Goal: Task Accomplishment & Management: Use online tool/utility

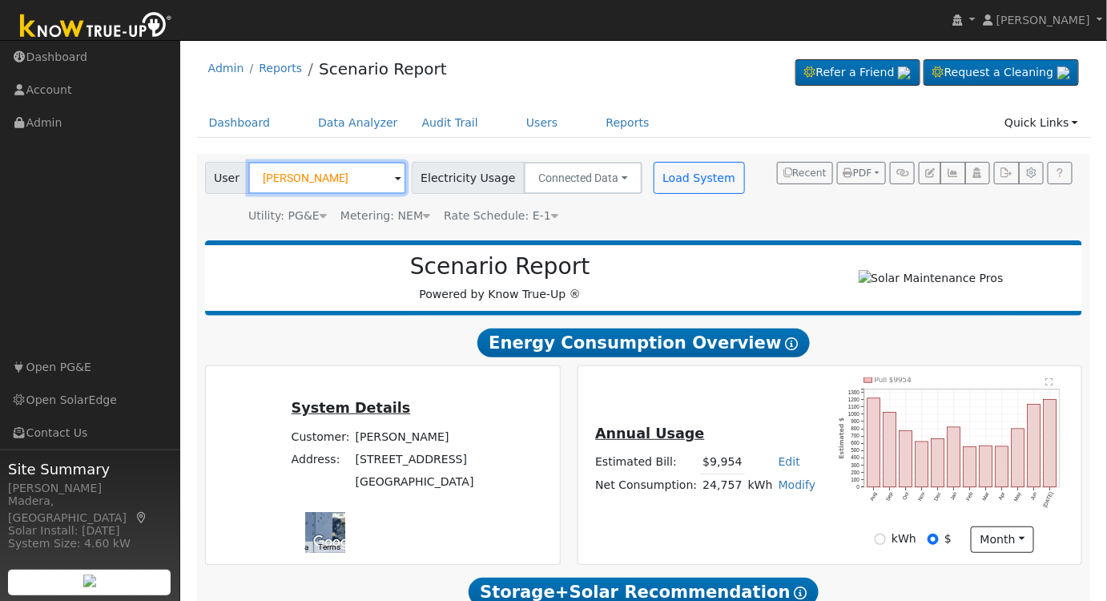
click at [354, 176] on input "Christopher Robles" at bounding box center [327, 178] width 158 height 32
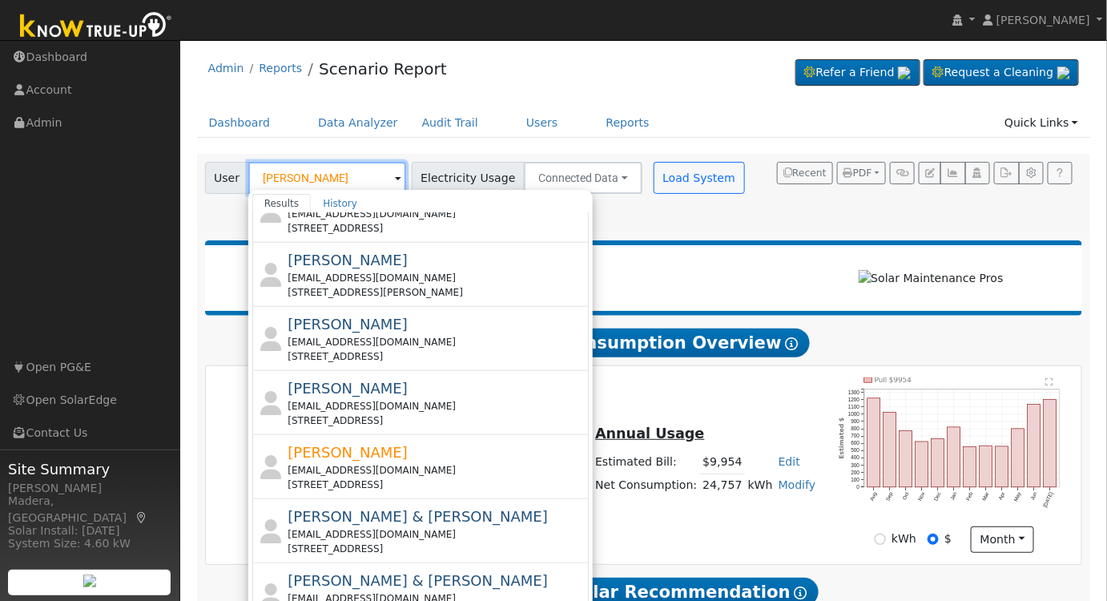
scroll to position [607, 0]
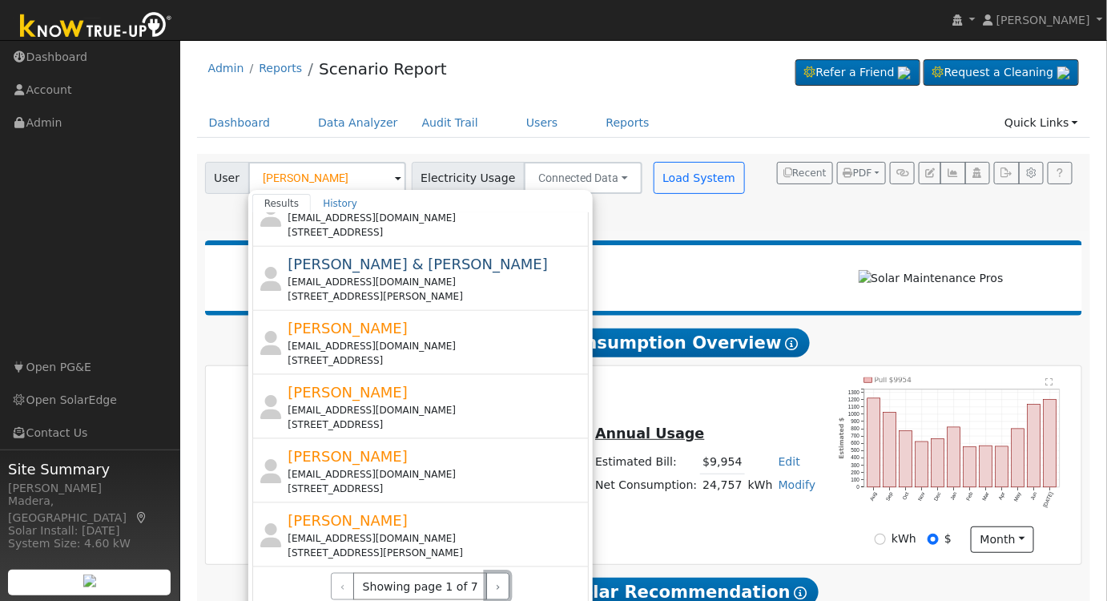
click at [486, 579] on button "›" at bounding box center [497, 586] width 23 height 27
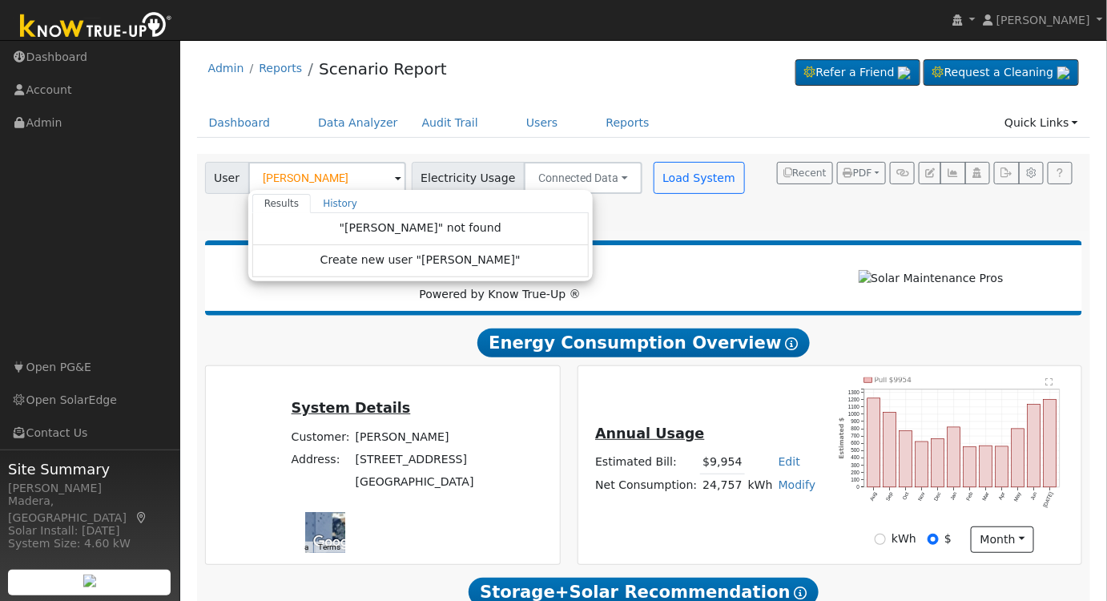
scroll to position [0, 0]
click at [347, 173] on input "JENNIFER LAURI" at bounding box center [327, 178] width 158 height 32
type input "r"
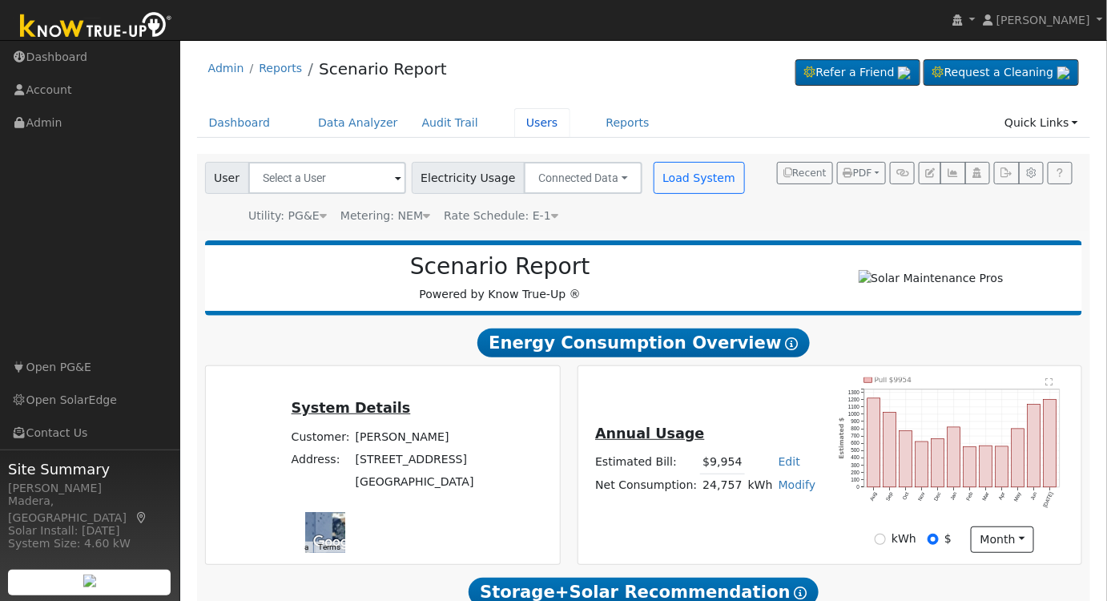
click at [517, 123] on link "Users" at bounding box center [542, 123] width 56 height 30
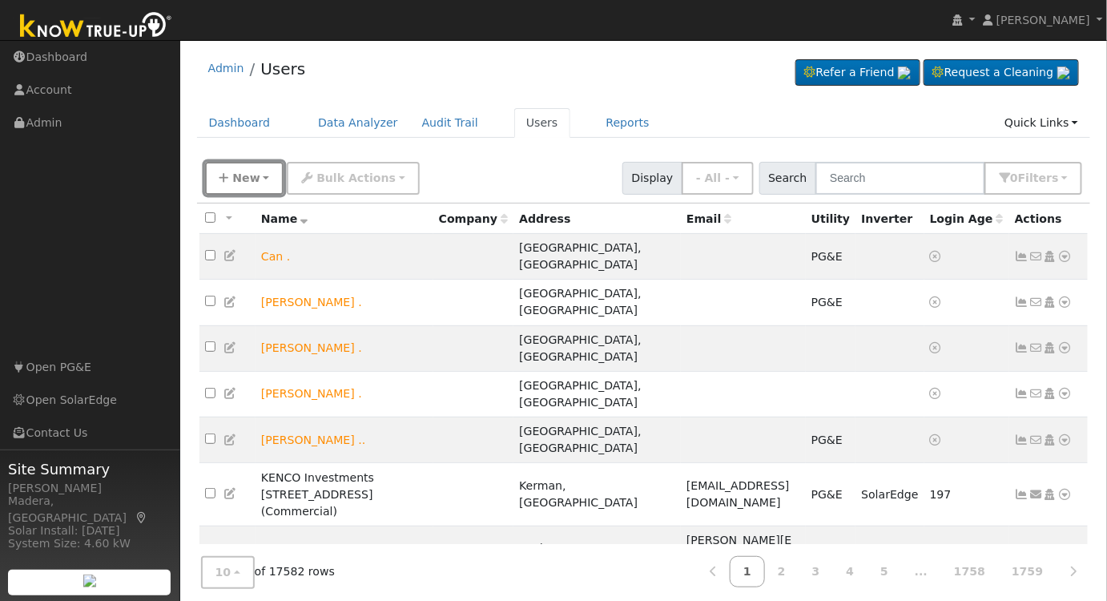
click at [255, 174] on button "New" at bounding box center [244, 178] width 79 height 33
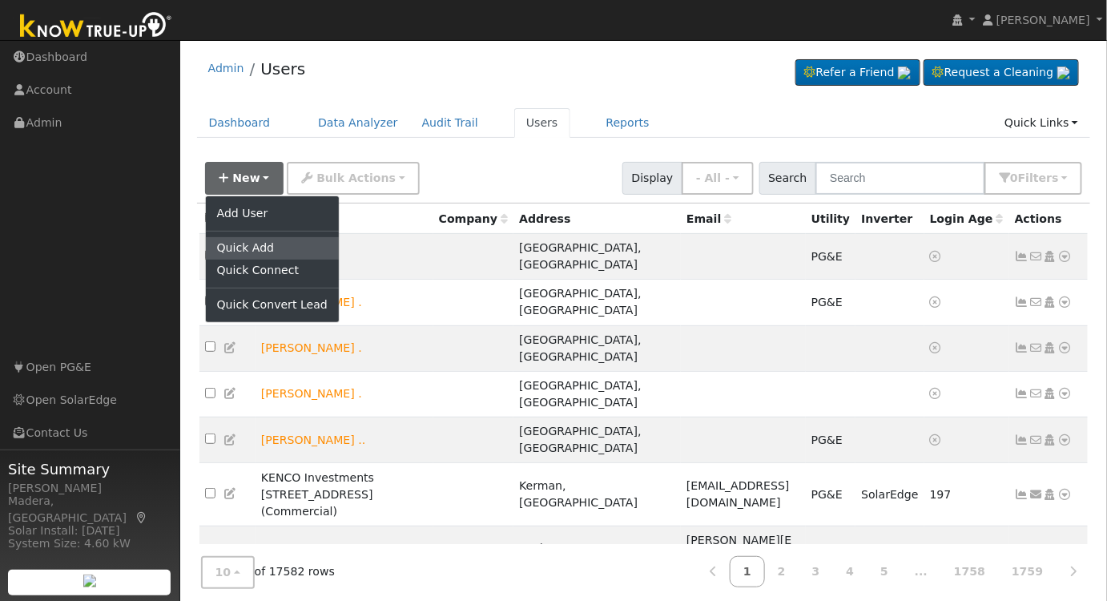
click at [254, 250] on link "Quick Add" at bounding box center [272, 248] width 133 height 22
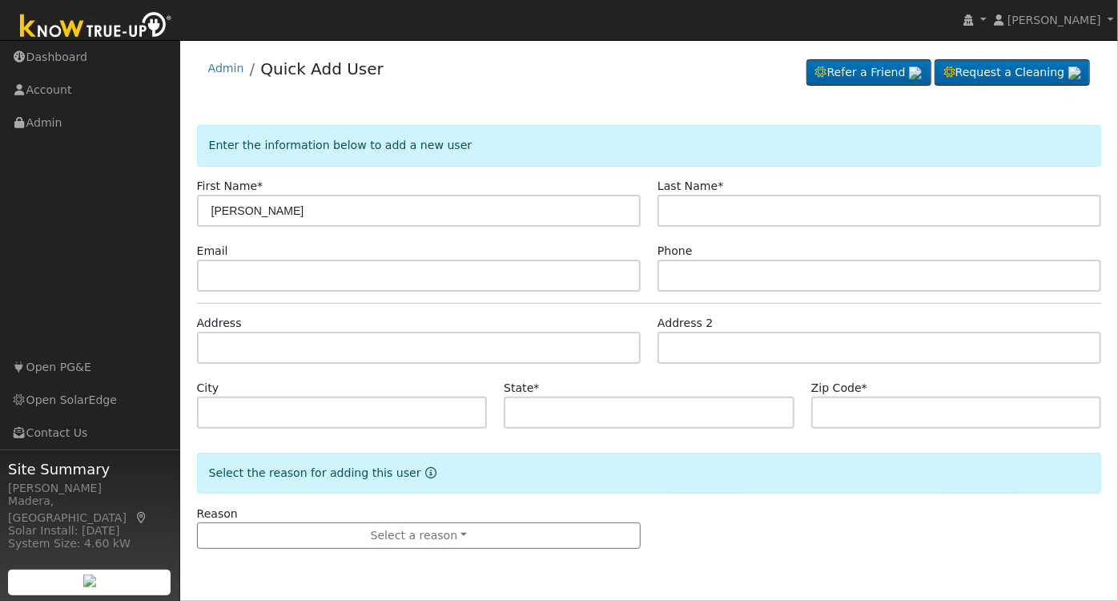
type input "[PERSON_NAME]"
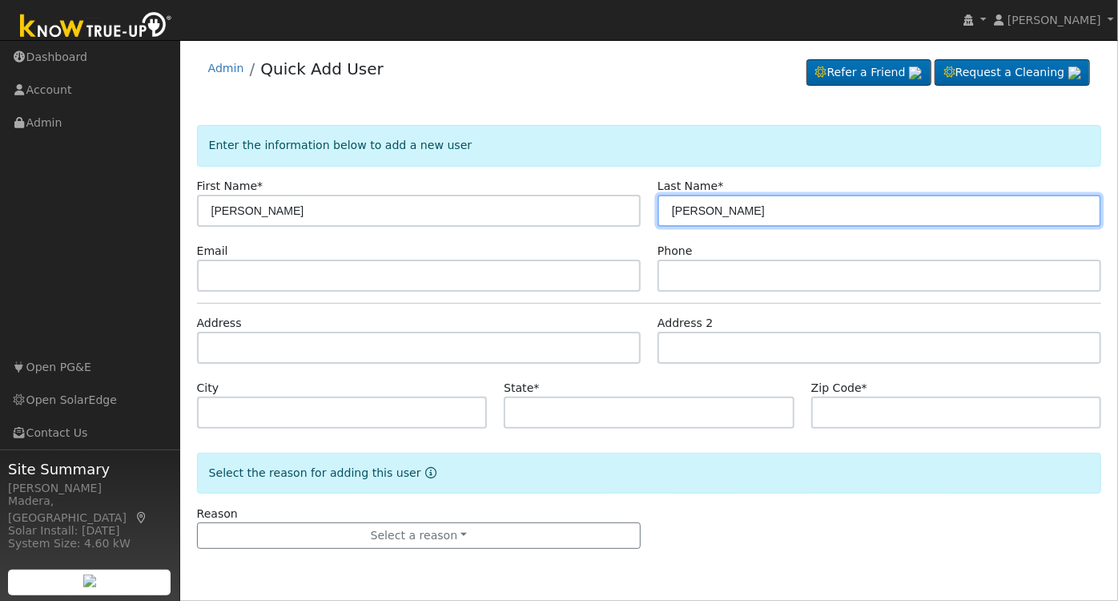
type input "[PERSON_NAME]"
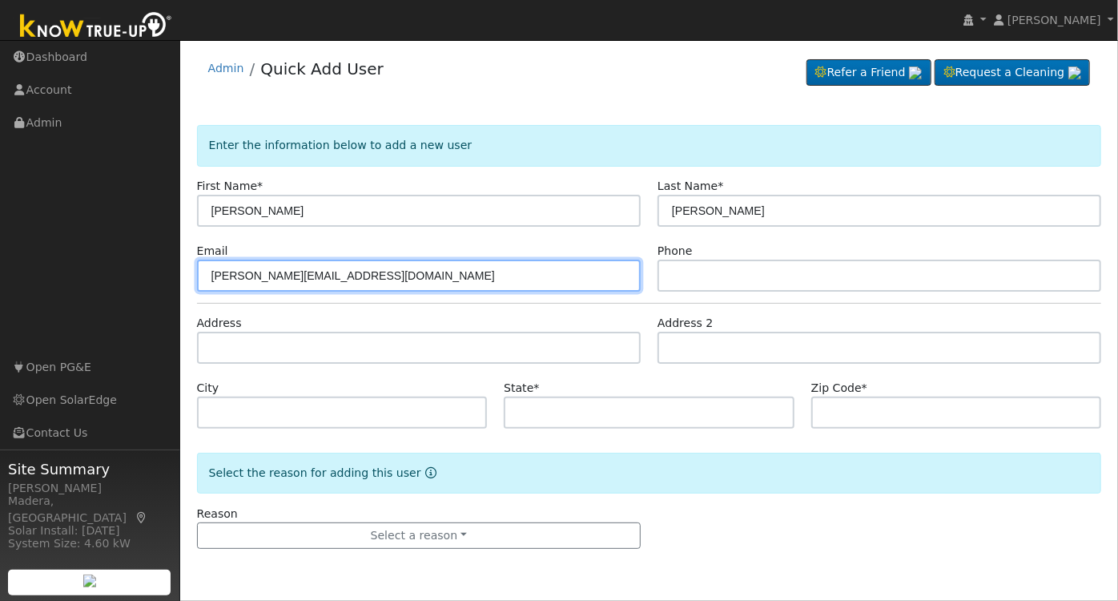
type input "[PERSON_NAME][EMAIL_ADDRESS][DOMAIN_NAME]"
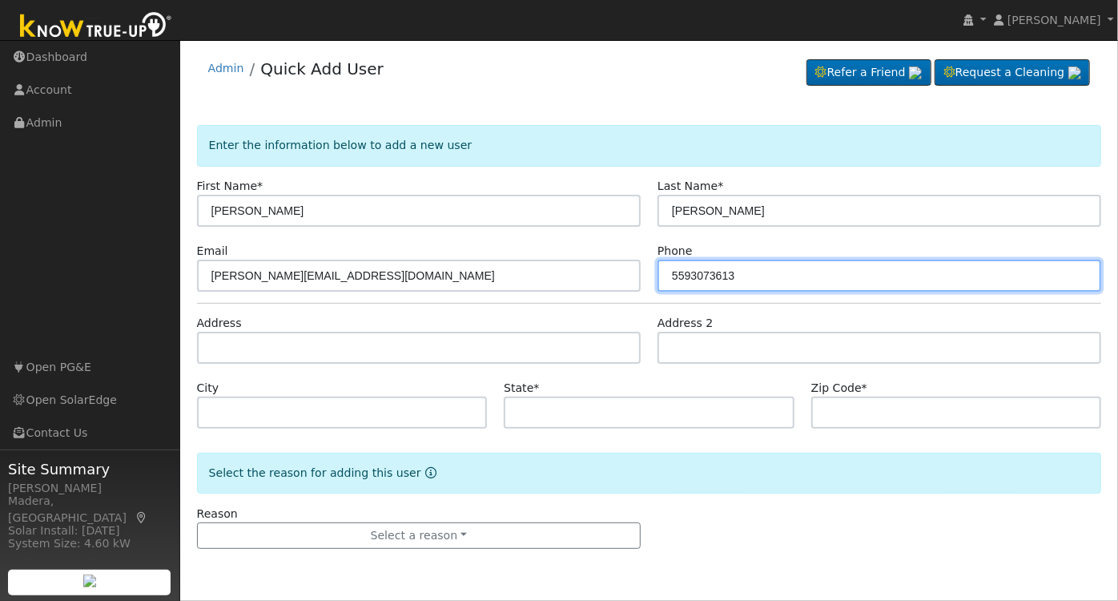
type input "5593073613"
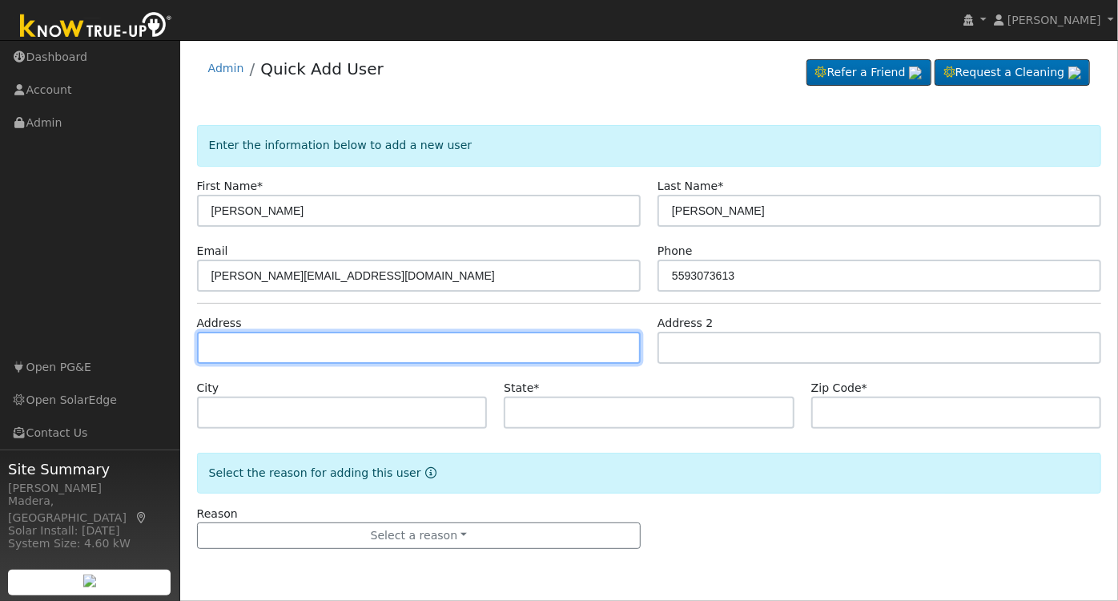
click at [391, 349] on input "text" at bounding box center [419, 348] width 444 height 32
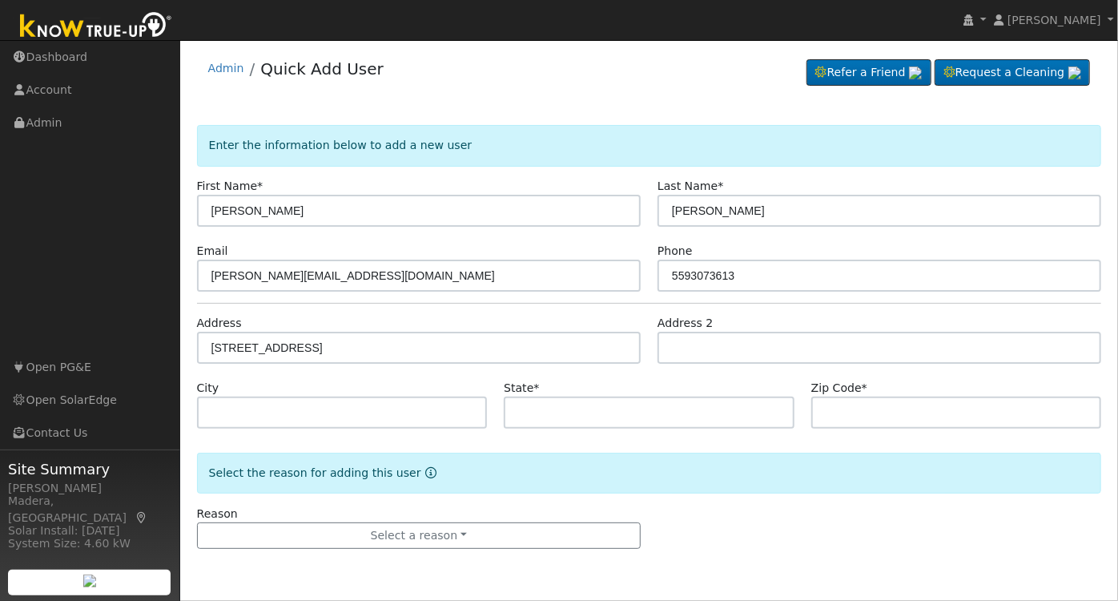
drag, startPoint x: 336, startPoint y: 378, endPoint x: 351, endPoint y: 384, distance: 16.2
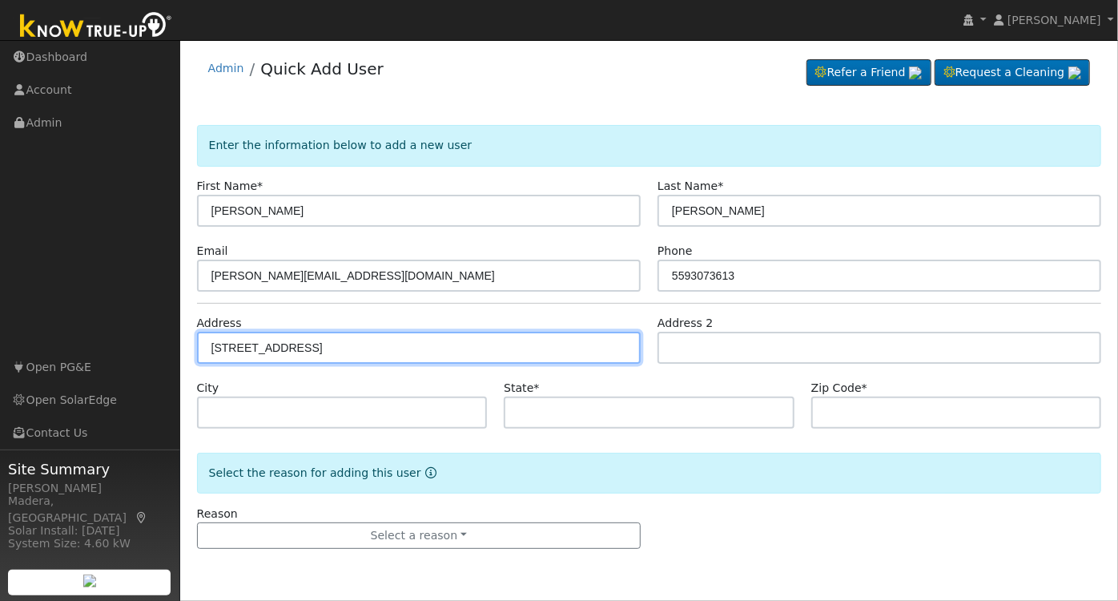
type input "[STREET_ADDRESS]"
type input "[GEOGRAPHIC_DATA]"
type input "CA"
type input "93704"
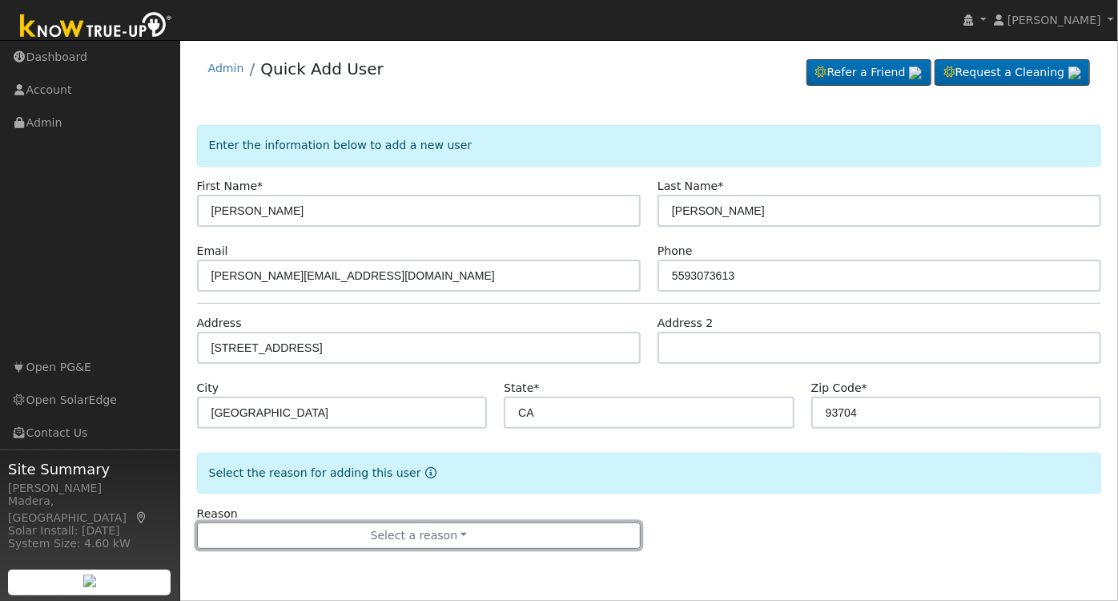
click at [398, 538] on button "Select a reason" at bounding box center [419, 535] width 444 height 27
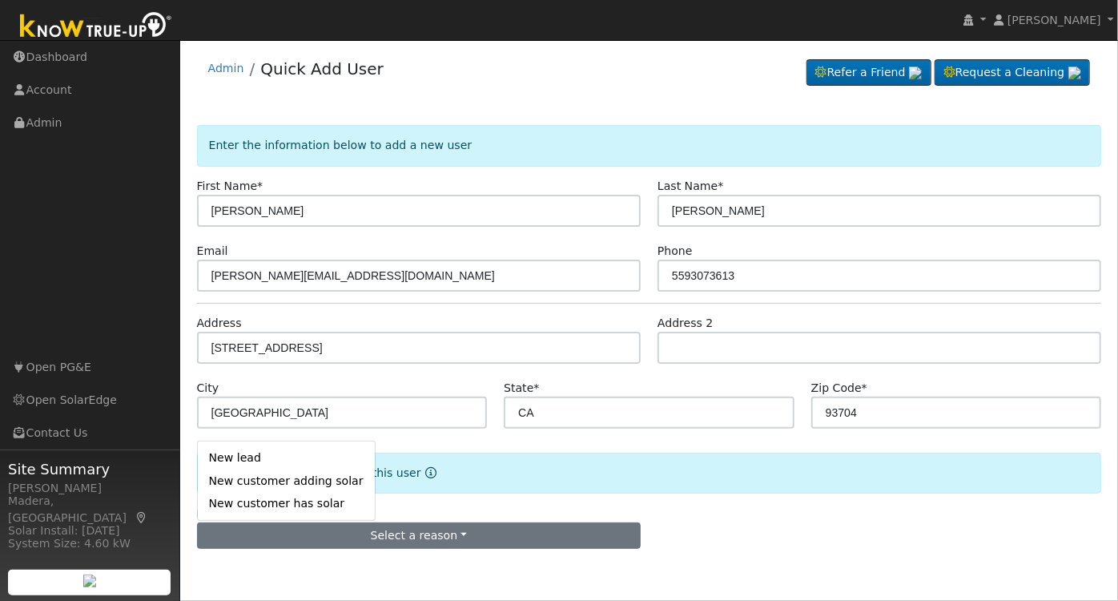
click at [237, 455] on link "New lead" at bounding box center [286, 458] width 177 height 22
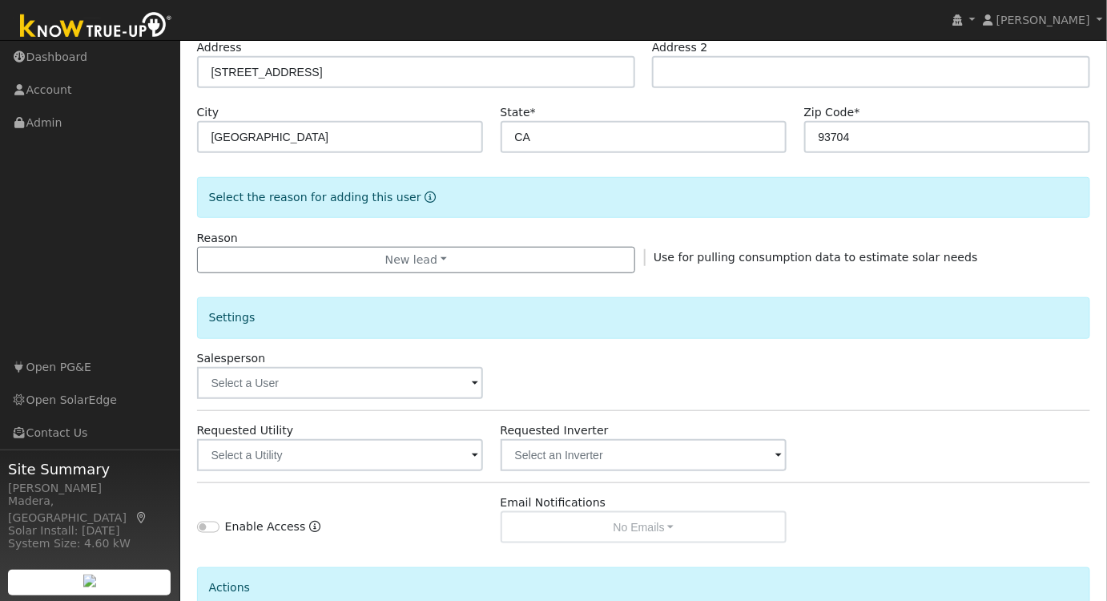
scroll to position [291, 0]
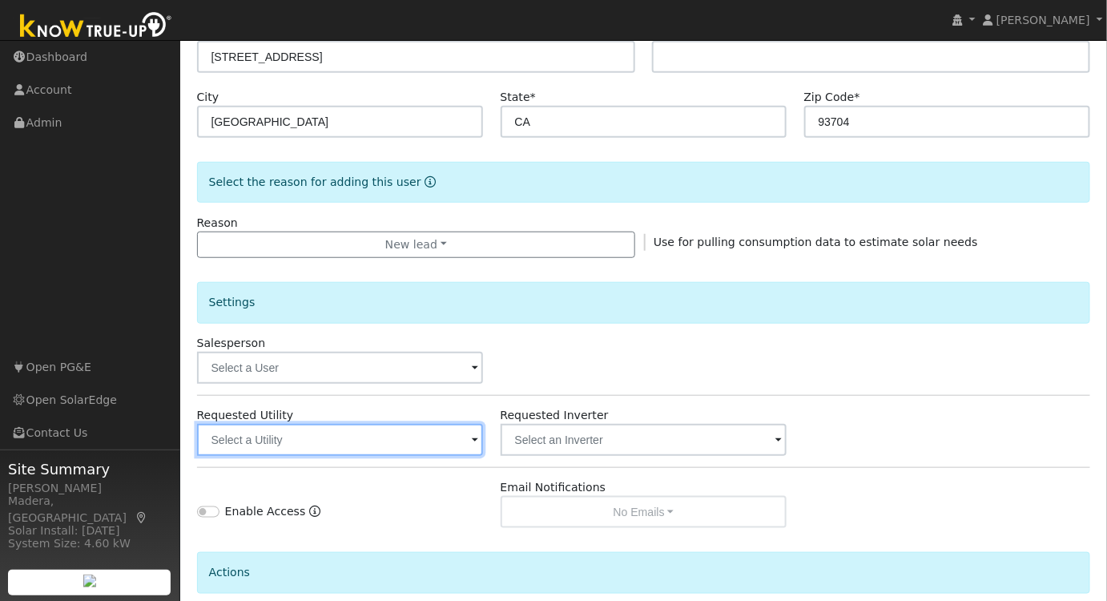
click at [369, 441] on input "text" at bounding box center [340, 440] width 287 height 32
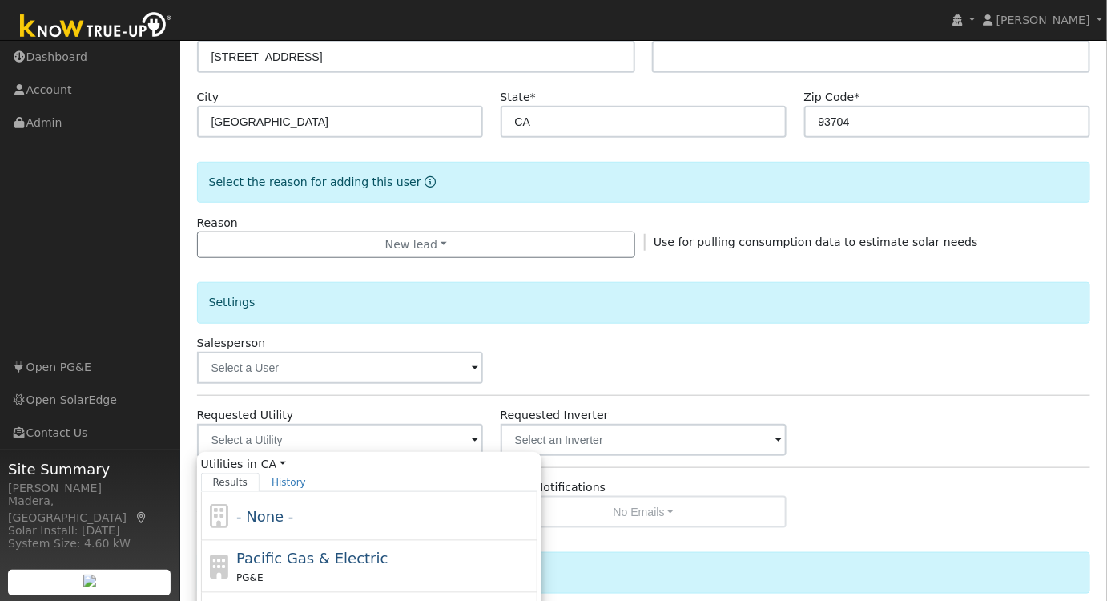
click at [287, 555] on span "Pacific Gas & Electric" at bounding box center [311, 558] width 151 height 17
type input "Pacific Gas & Electric"
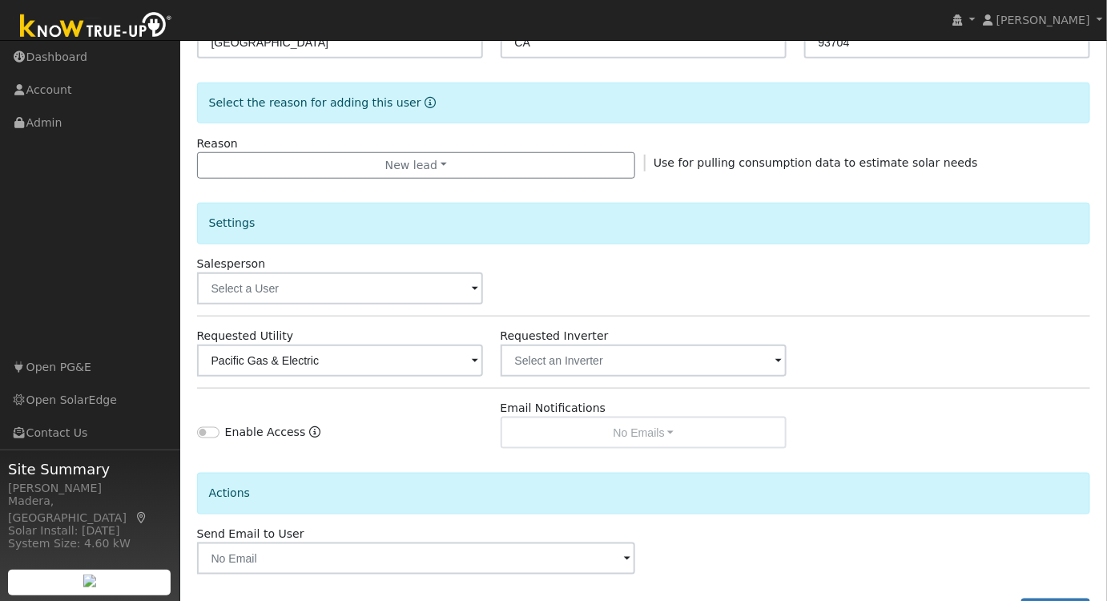
scroll to position [431, 0]
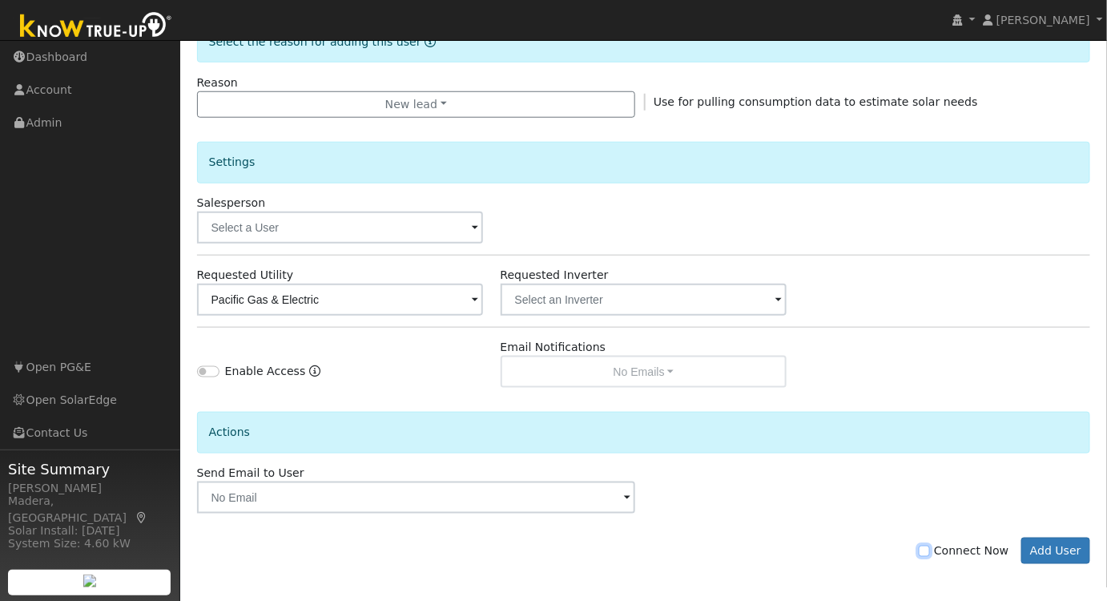
click at [930, 549] on input "Connect Now" at bounding box center [924, 551] width 11 height 11
checkbox input "true"
click at [1072, 545] on button "Add User" at bounding box center [1056, 551] width 70 height 27
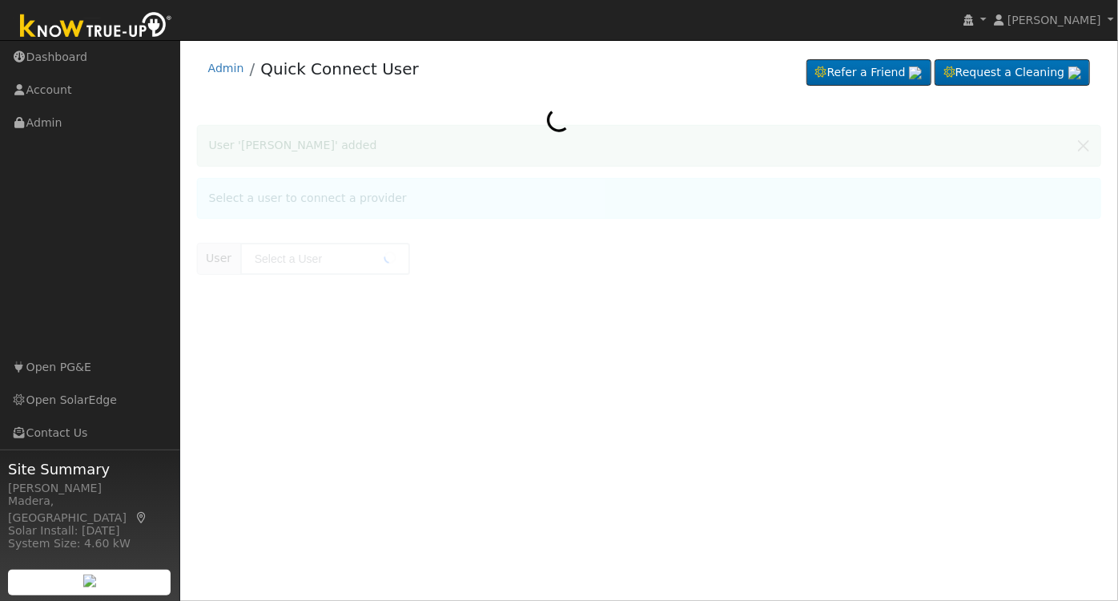
type input "Jennifer Lauri"
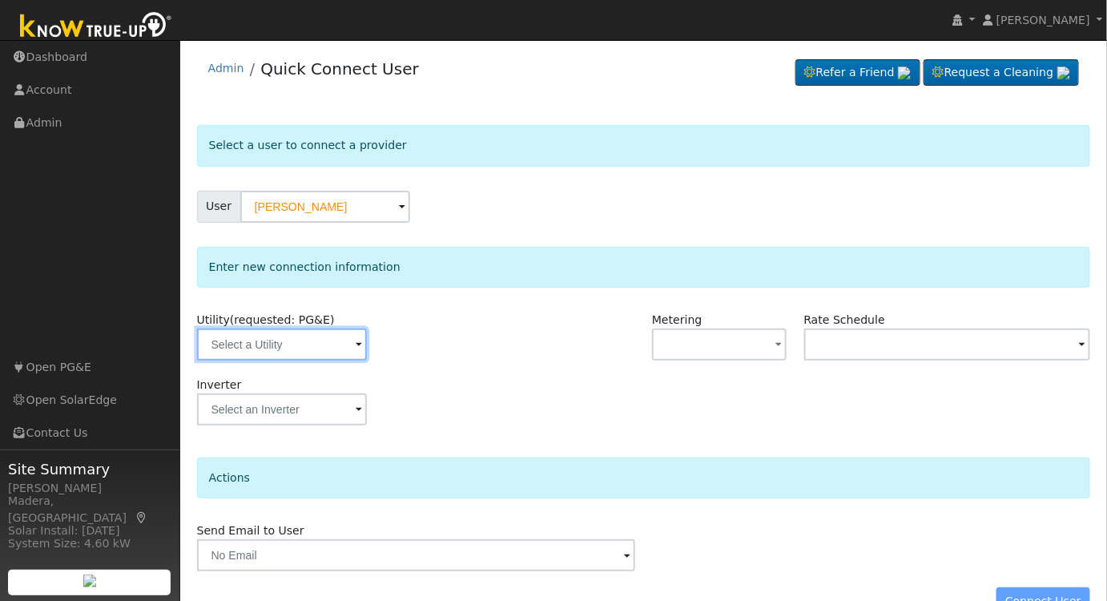
click at [328, 336] on input "text" at bounding box center [282, 344] width 170 height 32
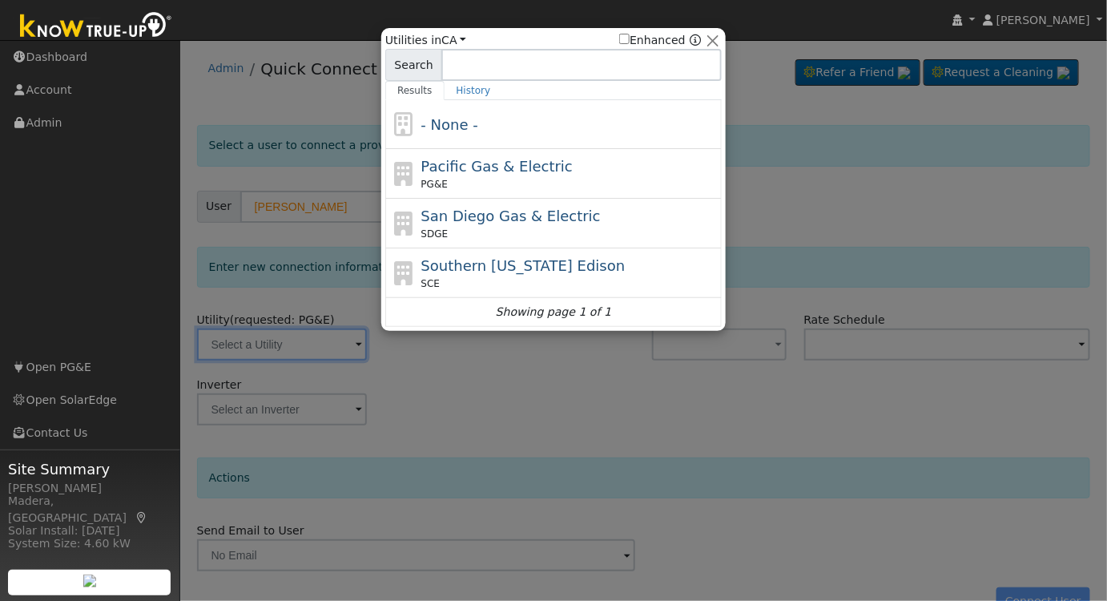
click at [480, 182] on div "PG&E" at bounding box center [569, 184] width 297 height 14
type input "PG&E"
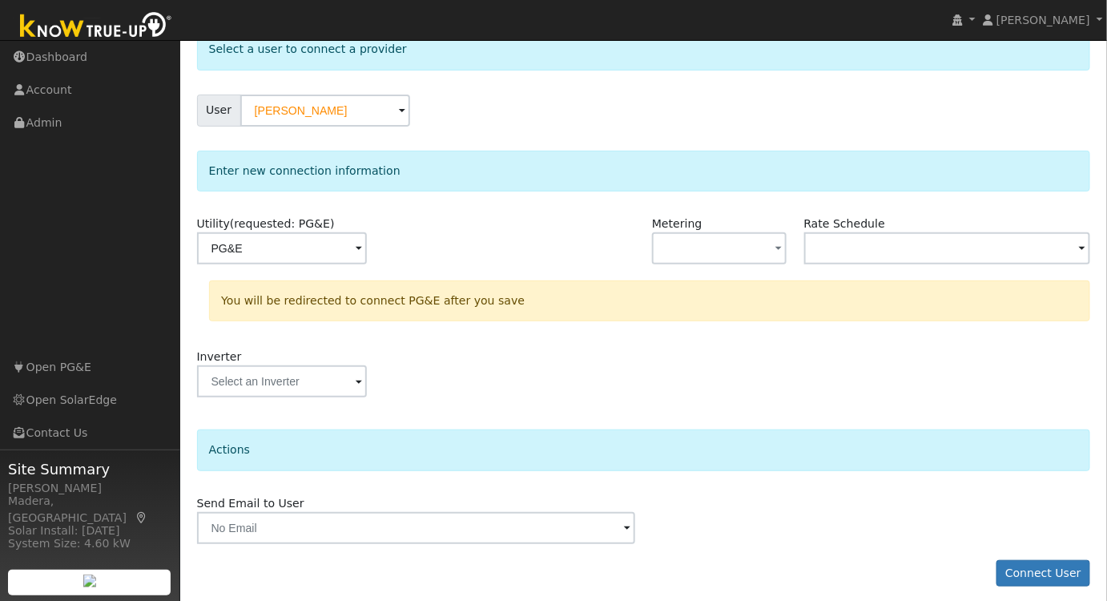
scroll to position [103, 0]
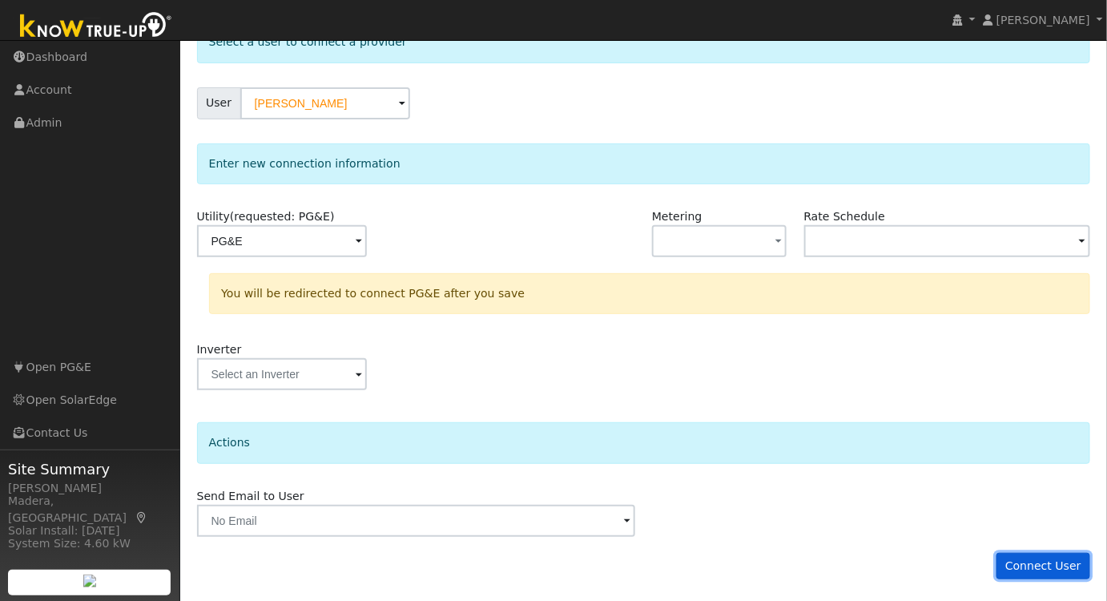
click at [1046, 560] on button "Connect User" at bounding box center [1044, 566] width 95 height 27
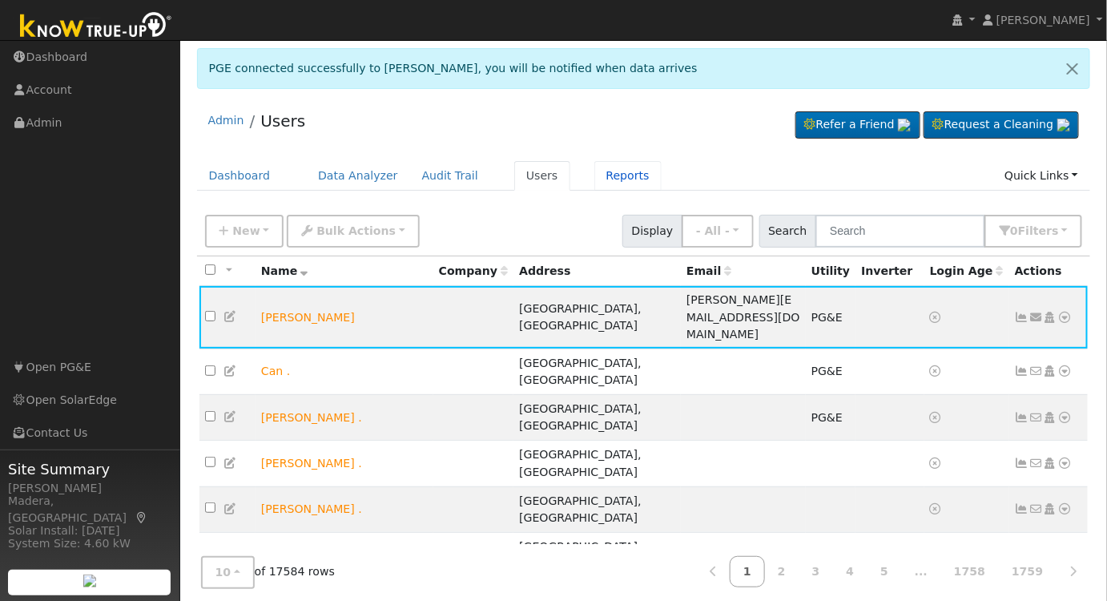
click at [596, 169] on link "Reports" at bounding box center [627, 176] width 67 height 30
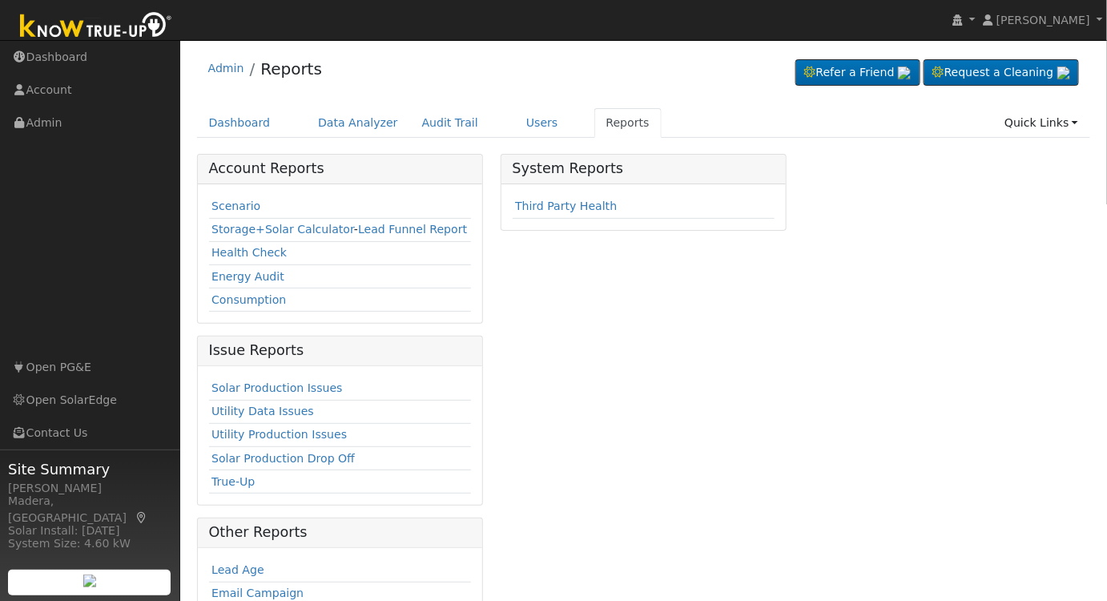
click at [235, 201] on link "Scenario" at bounding box center [236, 205] width 49 height 13
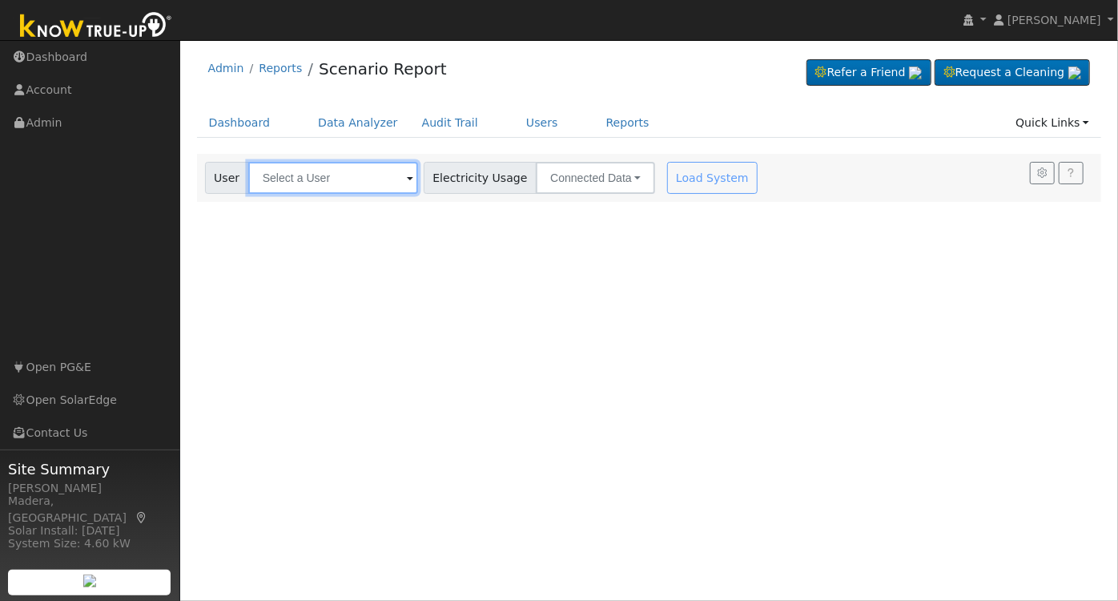
drag, startPoint x: 361, startPoint y: 183, endPoint x: 376, endPoint y: 188, distance: 16.0
click at [361, 183] on input "text" at bounding box center [333, 178] width 170 height 32
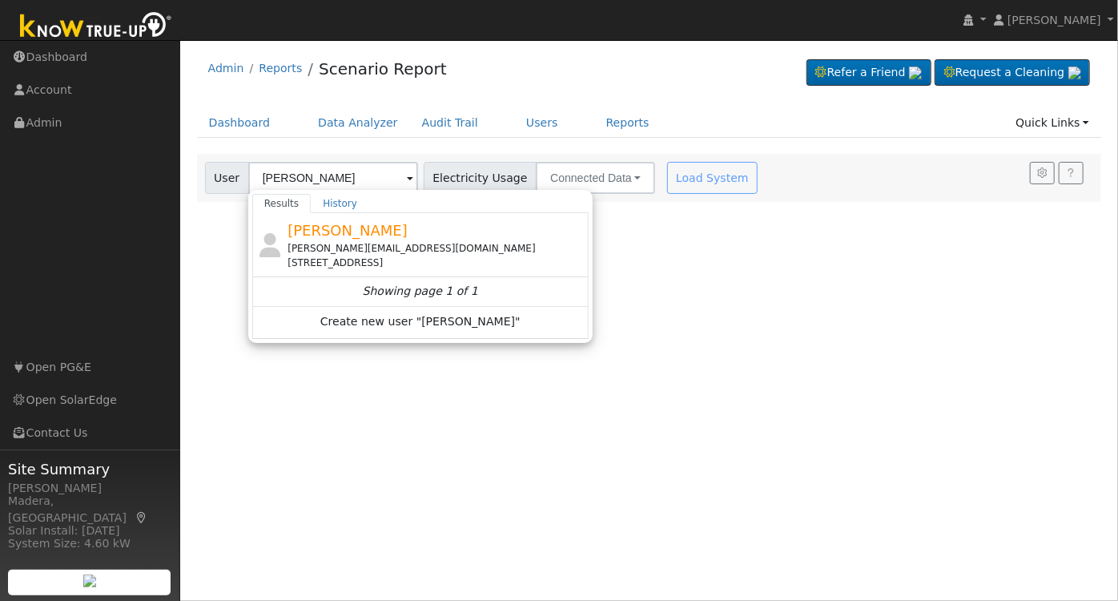
click at [373, 231] on div "[PERSON_NAME] [PERSON_NAME][EMAIL_ADDRESS][DOMAIN_NAME] [STREET_ADDRESS]" at bounding box center [436, 245] width 297 height 50
type input "[PERSON_NAME]"
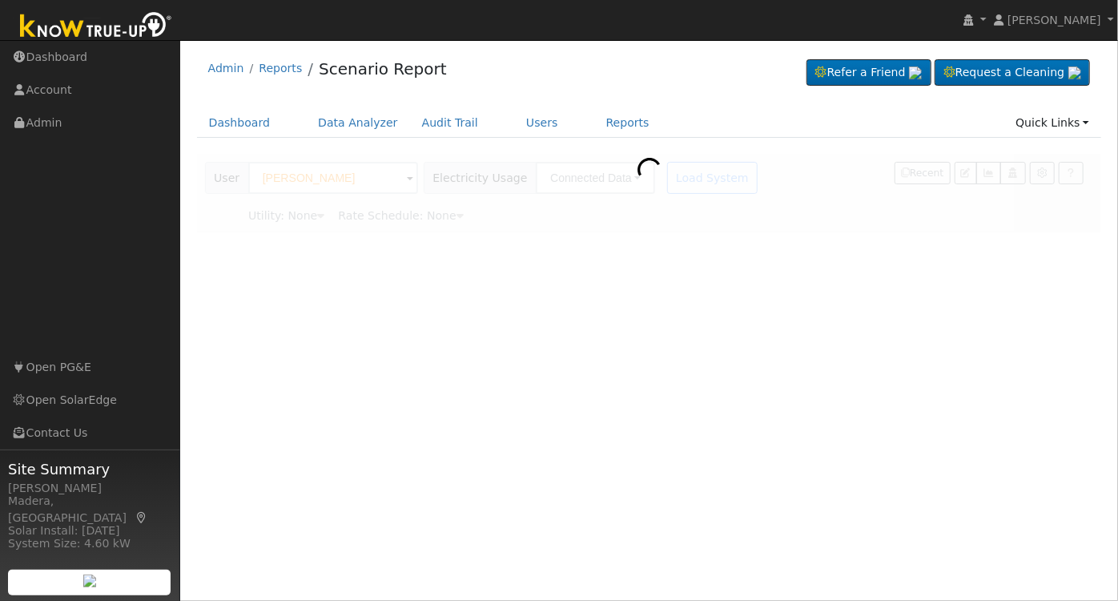
type input "Pacific Gas & Electric"
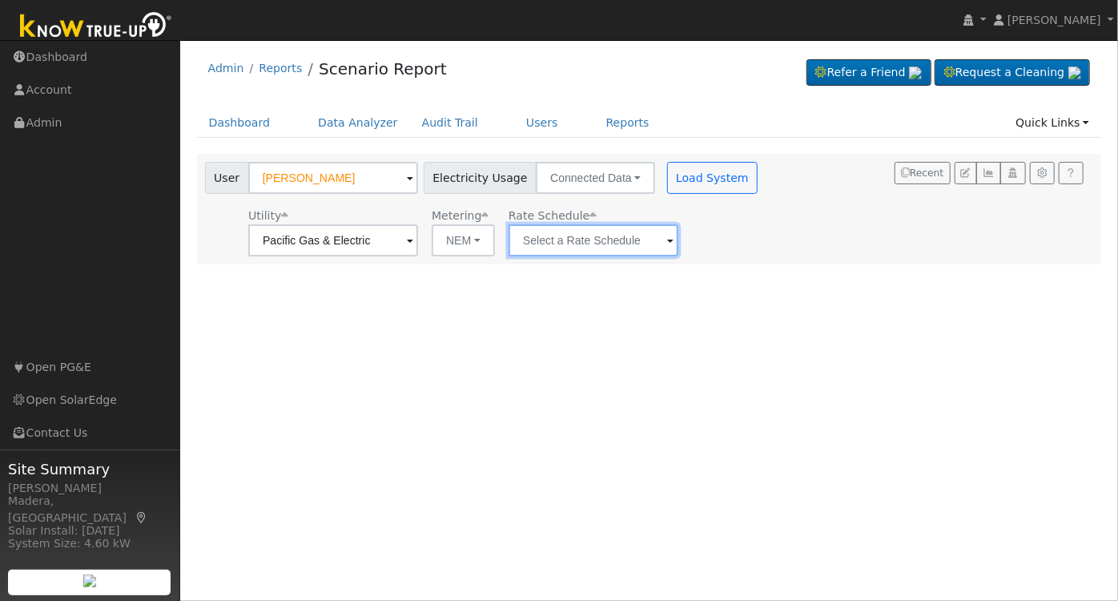
click at [418, 245] on input "text" at bounding box center [333, 240] width 170 height 32
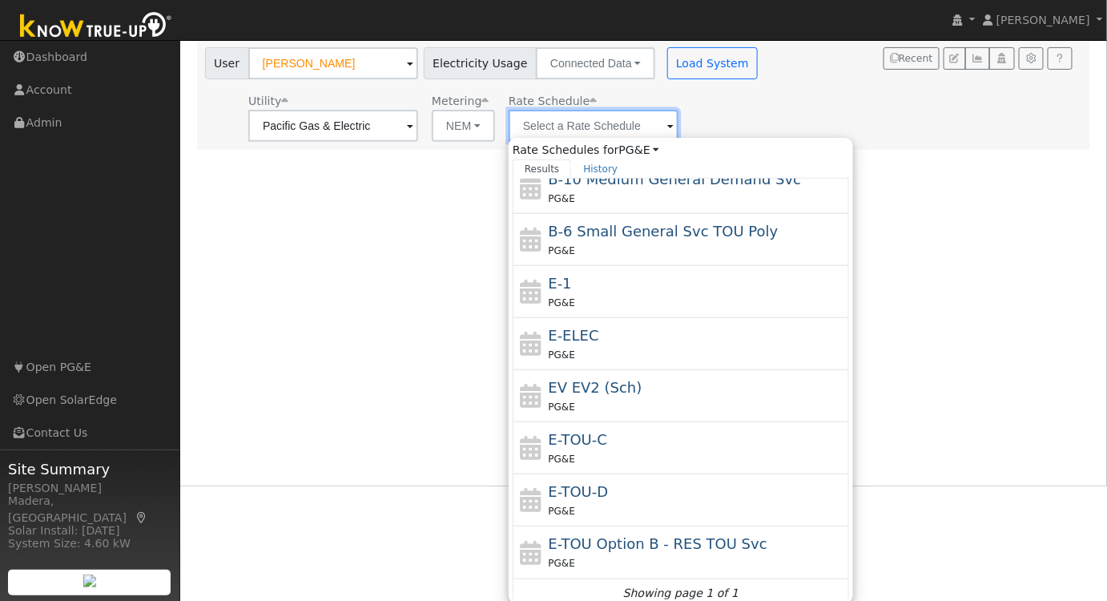
scroll to position [173, 0]
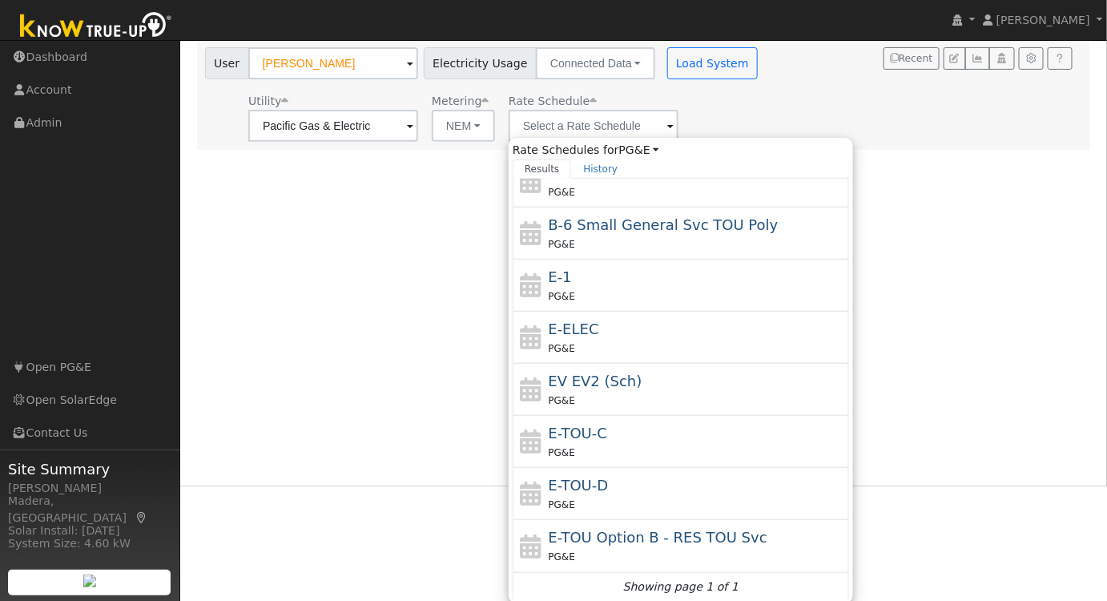
click at [811, 94] on div "User [PERSON_NAME] Account Default Account Default Account [STREET_ADDRESS] Pri…" at bounding box center [641, 92] width 878 height 100
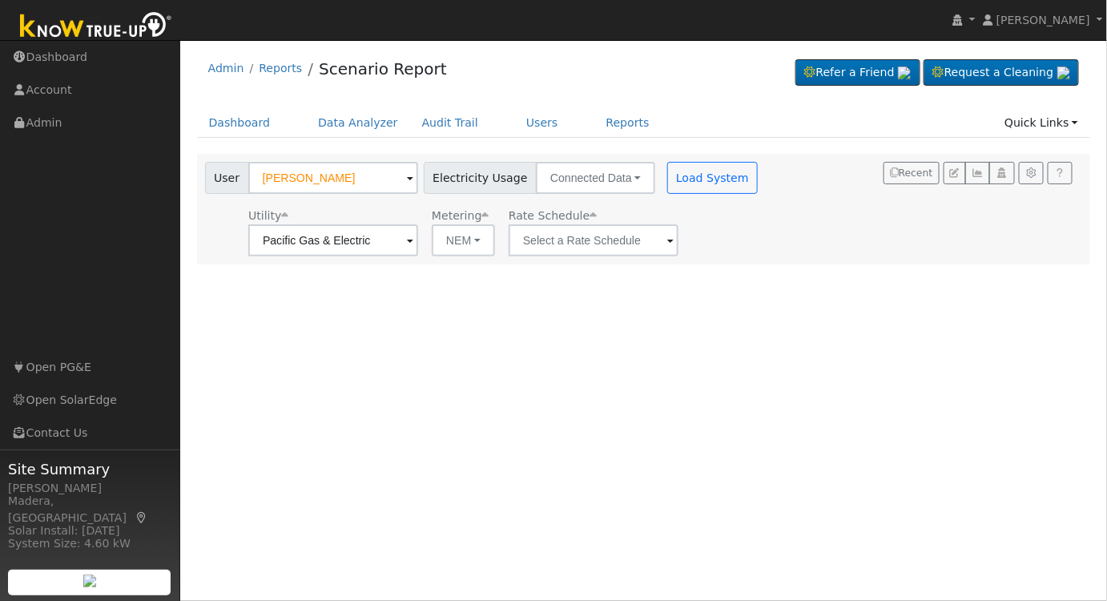
scroll to position [0, 0]
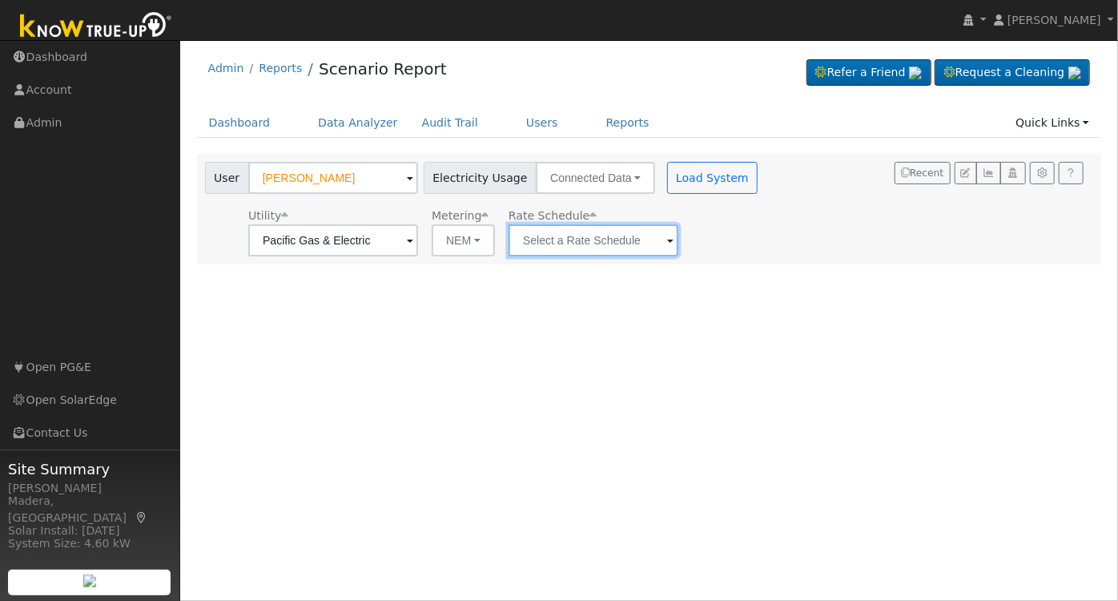
drag, startPoint x: 621, startPoint y: 239, endPoint x: 614, endPoint y: 246, distance: 10.2
click at [418, 240] on input "text" at bounding box center [333, 240] width 170 height 32
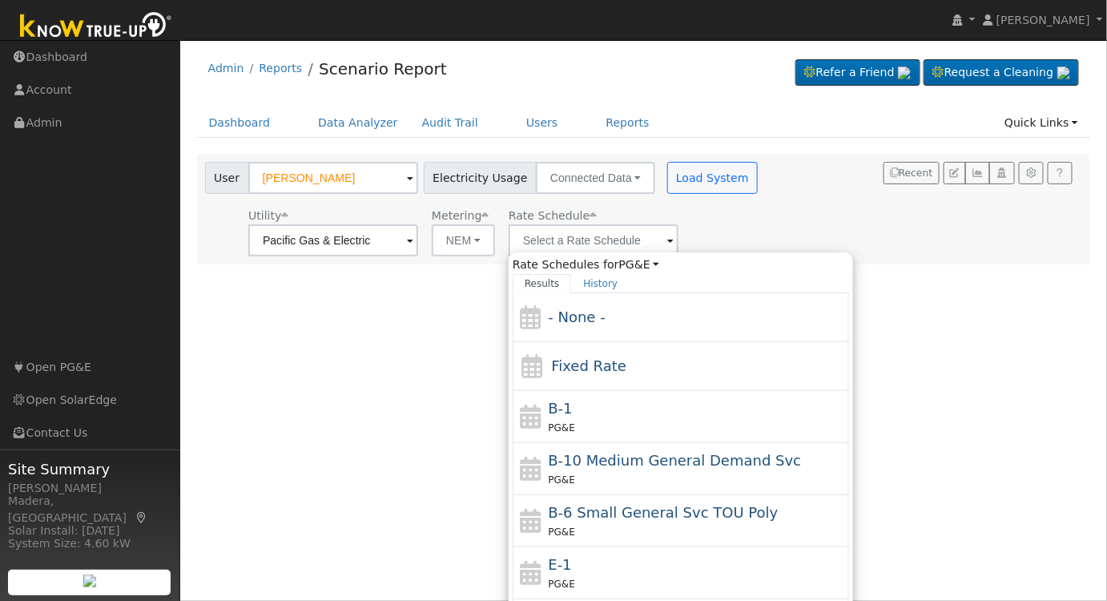
click at [579, 562] on div "E-1 PG&E" at bounding box center [697, 573] width 297 height 38
type input "E-1"
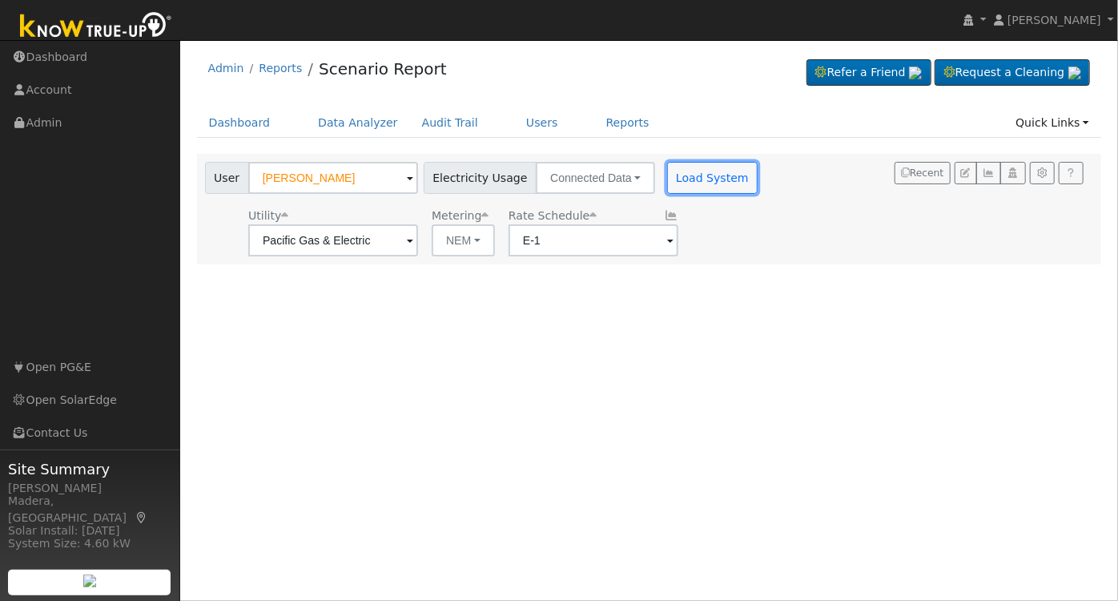
click at [685, 178] on button "Load System" at bounding box center [712, 178] width 91 height 32
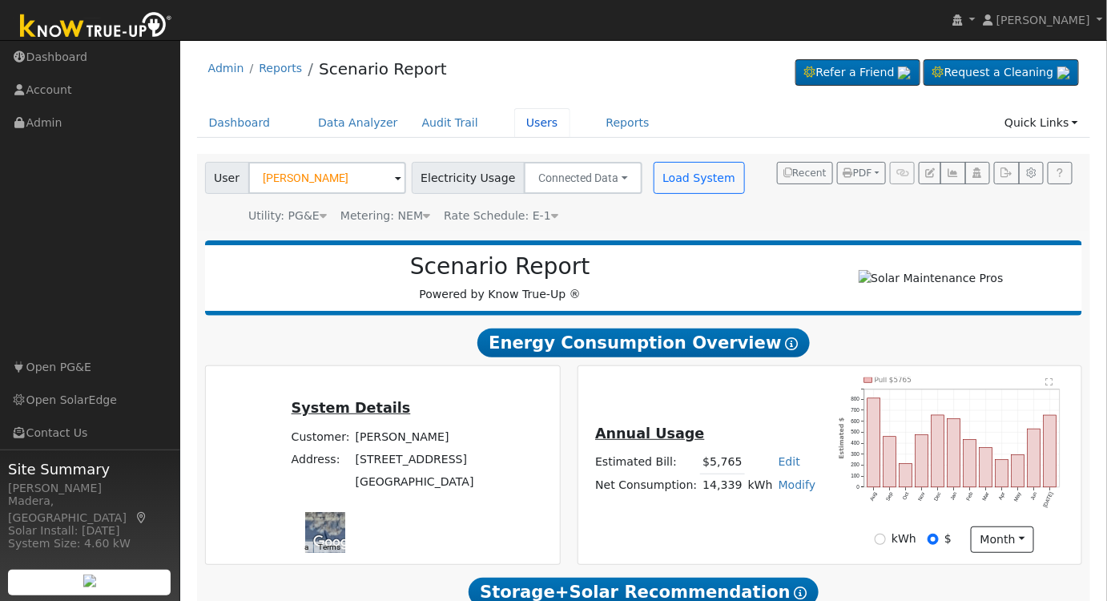
click at [518, 118] on link "Users" at bounding box center [542, 123] width 56 height 30
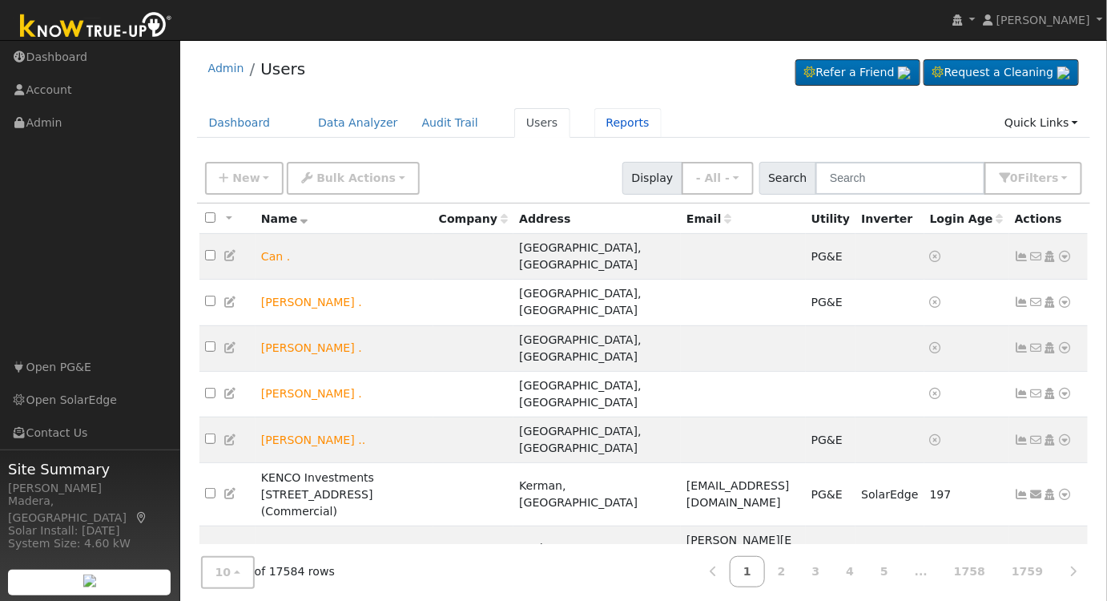
click at [612, 124] on link "Reports" at bounding box center [627, 123] width 67 height 30
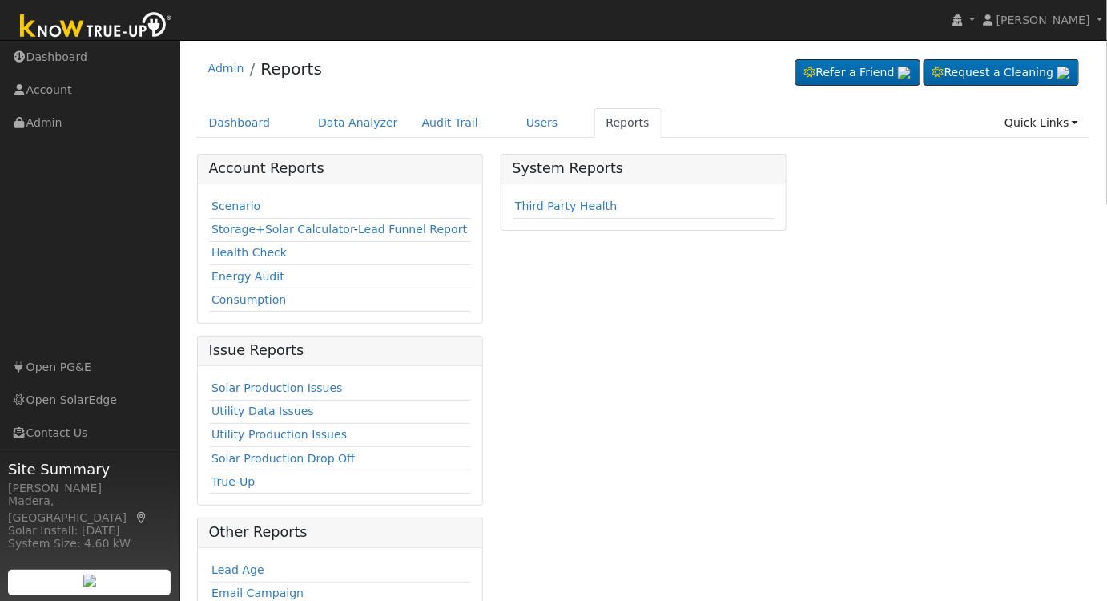
click at [245, 206] on link "Scenario" at bounding box center [236, 205] width 49 height 13
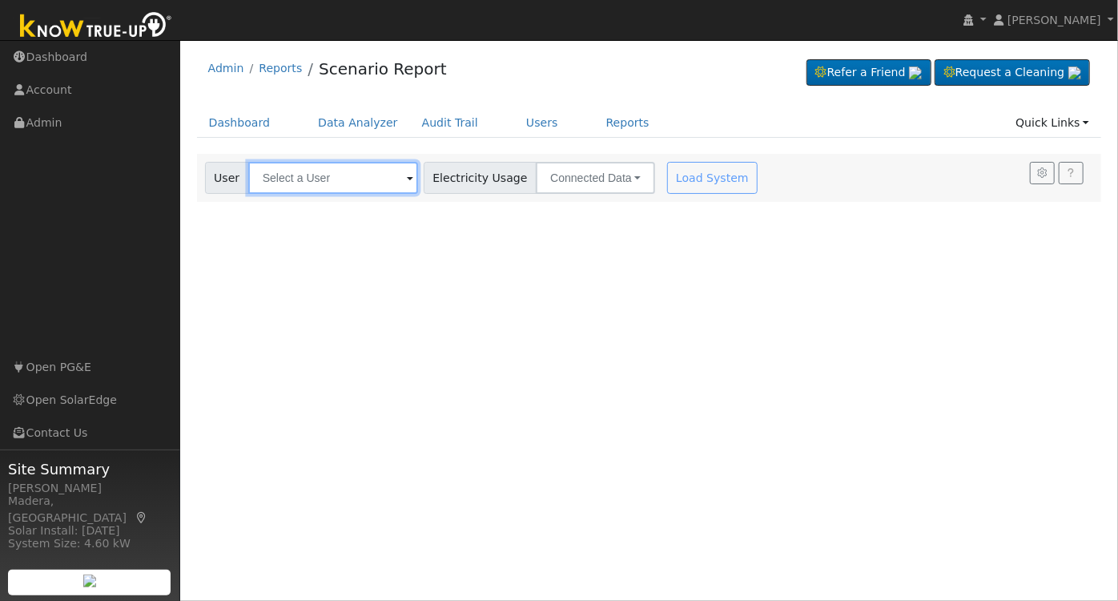
click at [309, 182] on input "text" at bounding box center [333, 178] width 170 height 32
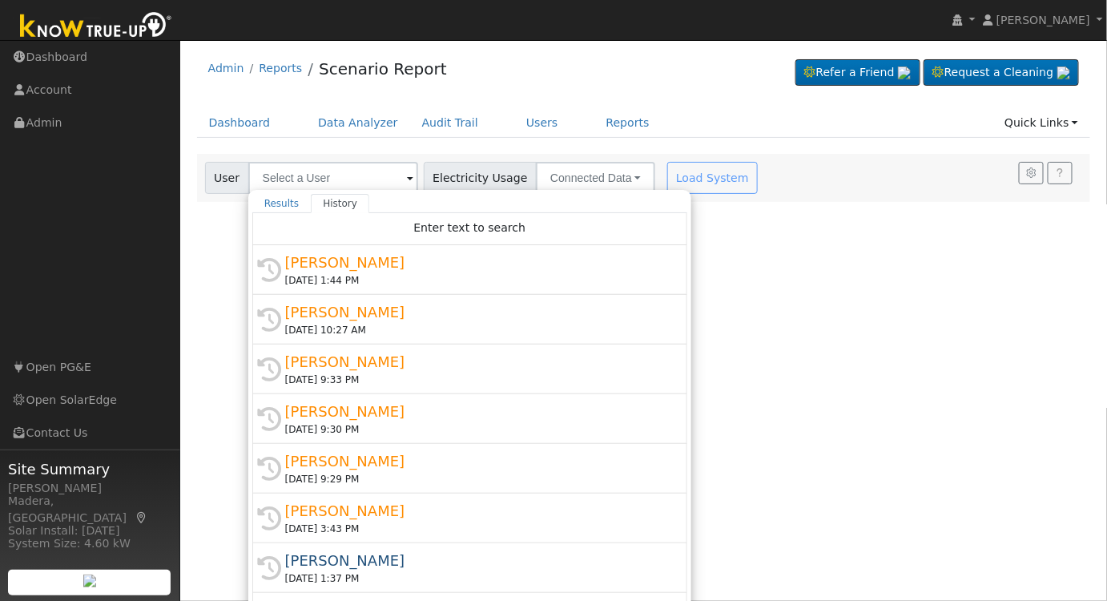
click at [365, 273] on div "[DATE] 1:44 PM" at bounding box center [477, 280] width 384 height 14
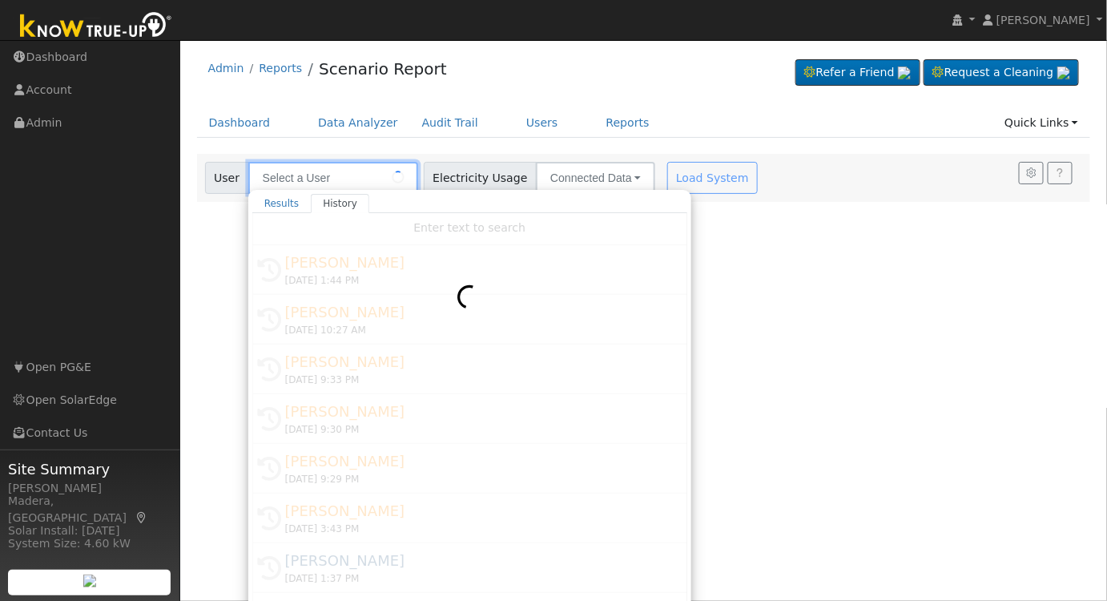
type input "[PERSON_NAME]"
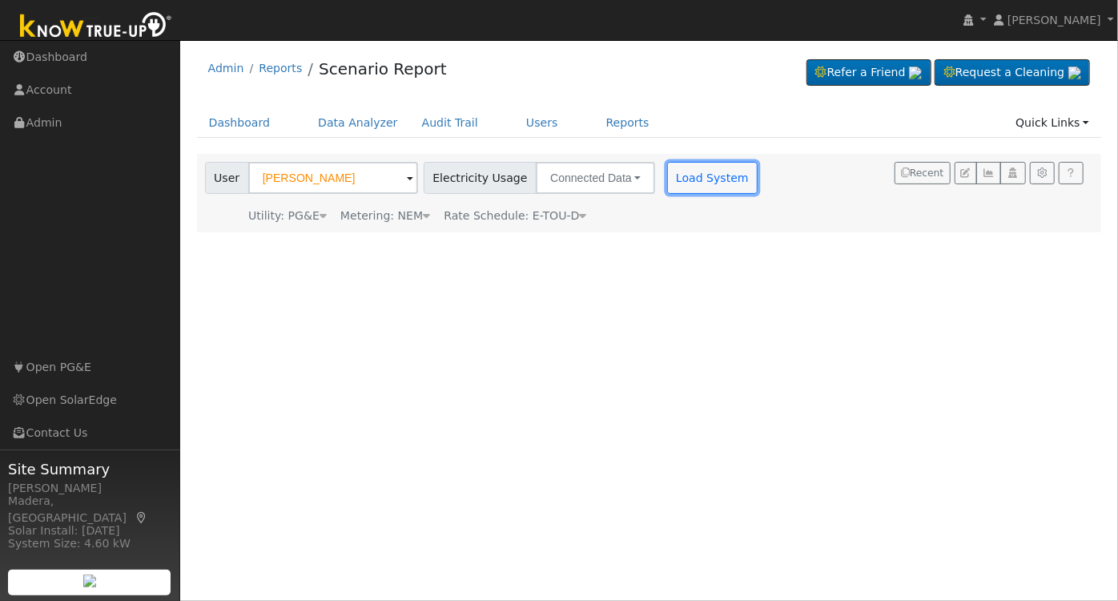
click at [687, 167] on button "Load System" at bounding box center [712, 178] width 91 height 32
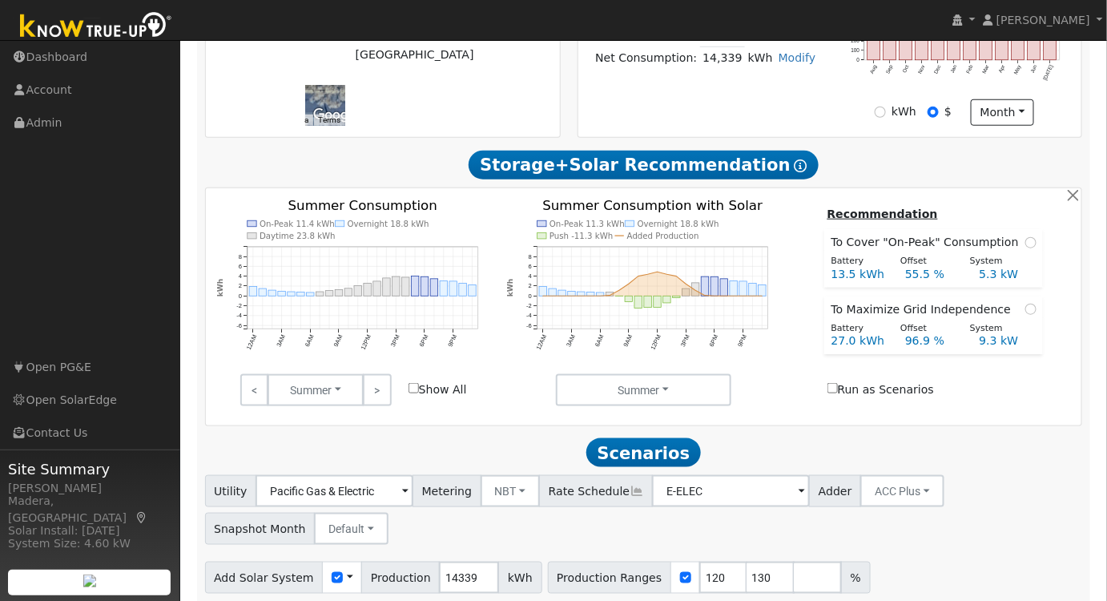
scroll to position [491, 0]
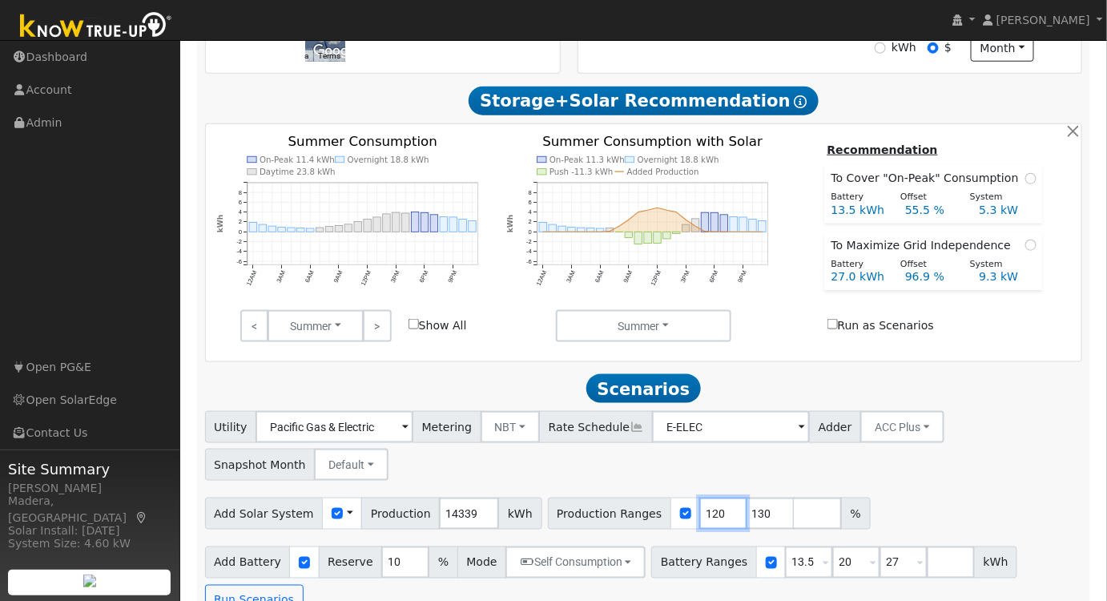
drag, startPoint x: 694, startPoint y: 521, endPoint x: 618, endPoint y: 530, distance: 76.6
click at [619, 530] on div "Production Ranges 120 130 %" at bounding box center [709, 514] width 323 height 32
type input "130"
click at [299, 566] on input "checkbox" at bounding box center [304, 562] width 11 height 11
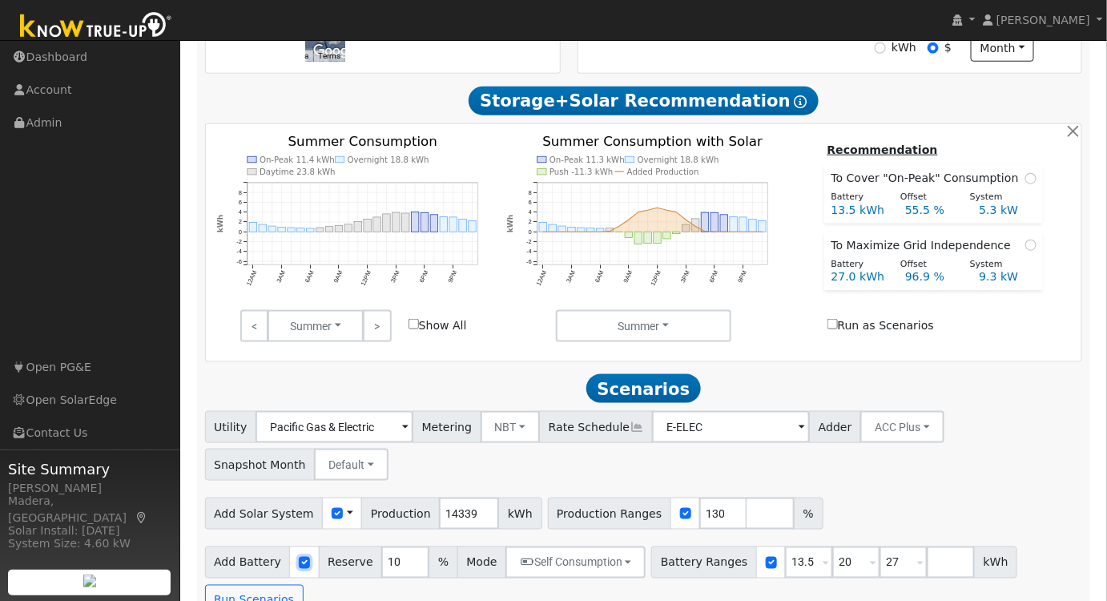
checkbox input "false"
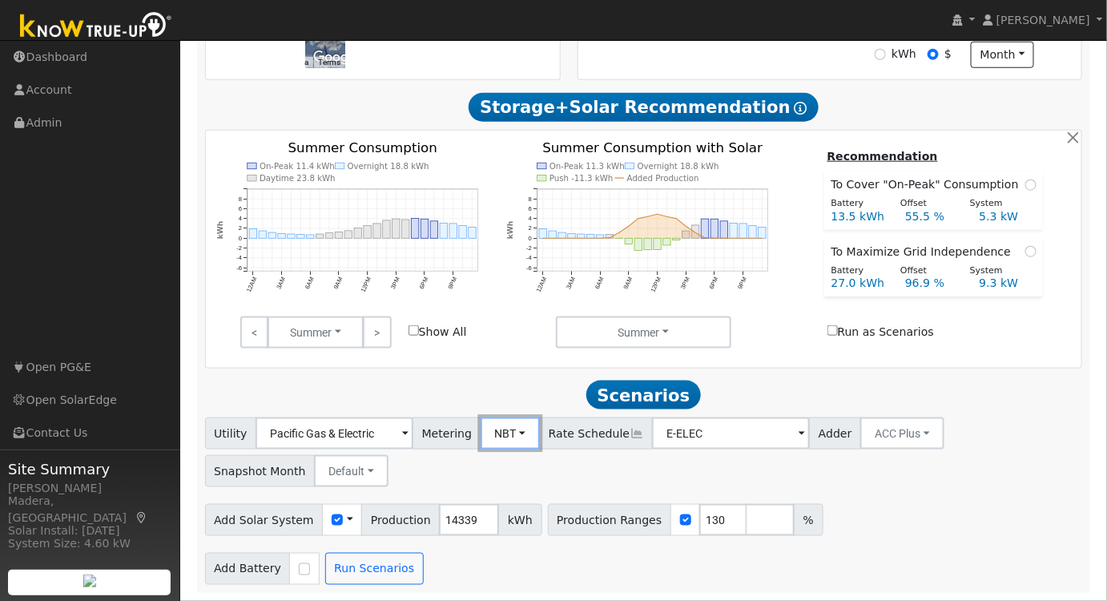
click at [487, 432] on button "NBT" at bounding box center [511, 433] width 60 height 32
click at [496, 469] on link "NEM" at bounding box center [524, 468] width 111 height 22
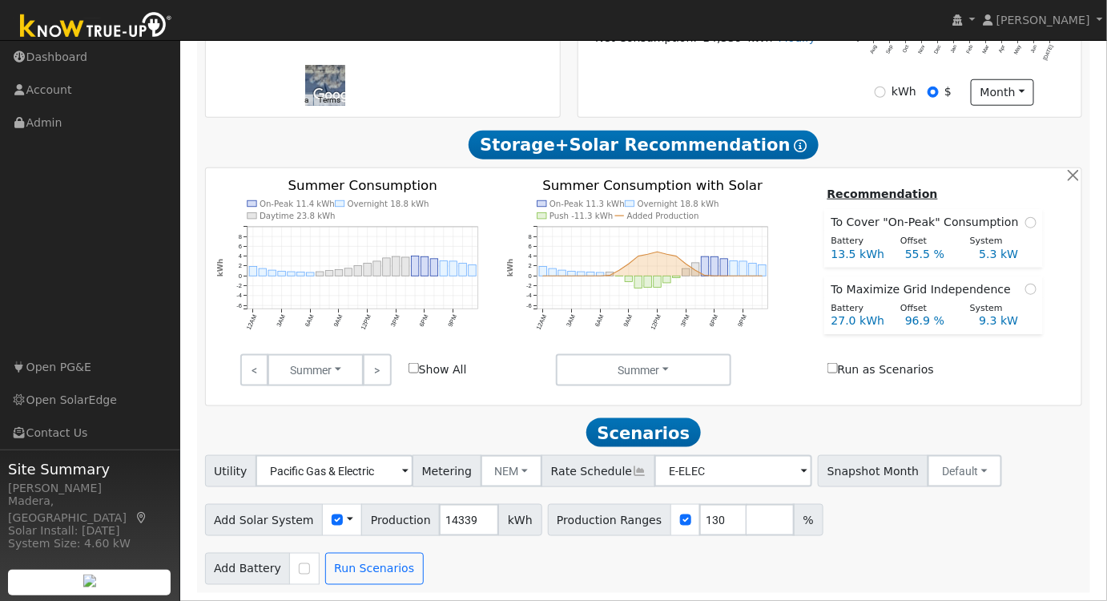
scroll to position [453, 0]
click at [346, 560] on button "Run Scenarios" at bounding box center [374, 569] width 99 height 32
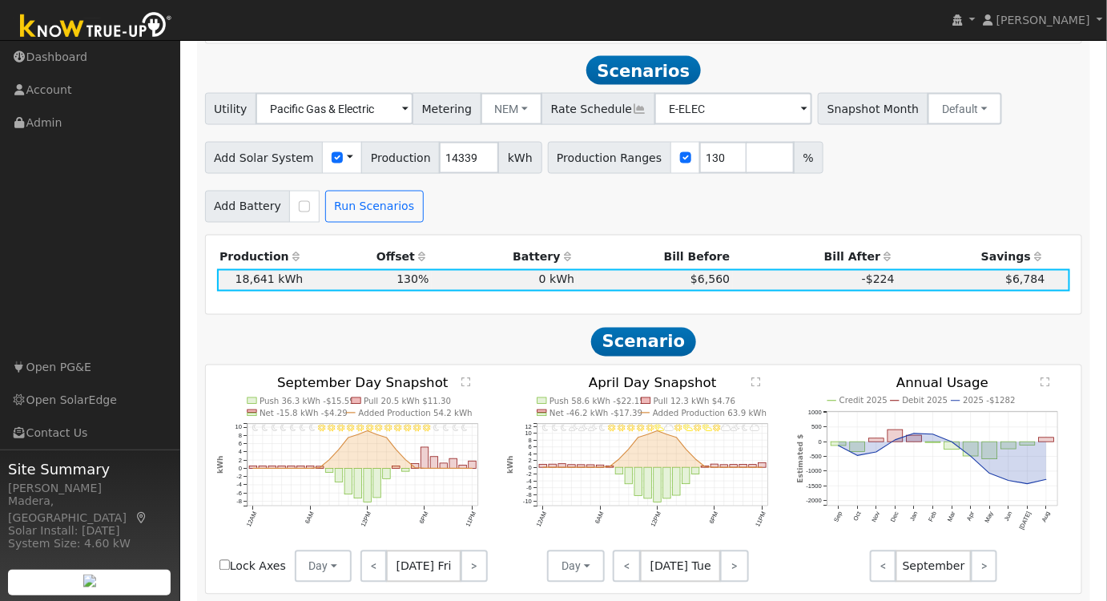
scroll to position [822, 0]
